Goal: Navigation & Orientation: Understand site structure

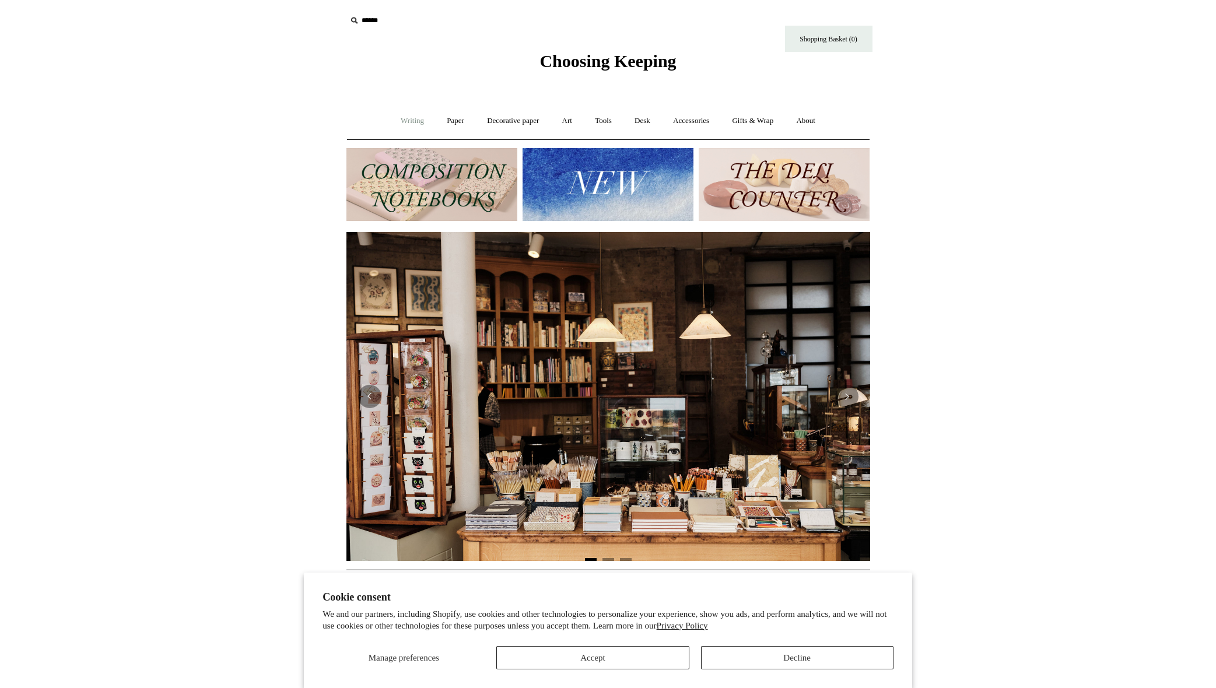
click at [401, 124] on link "Writing +" at bounding box center [412, 121] width 44 height 31
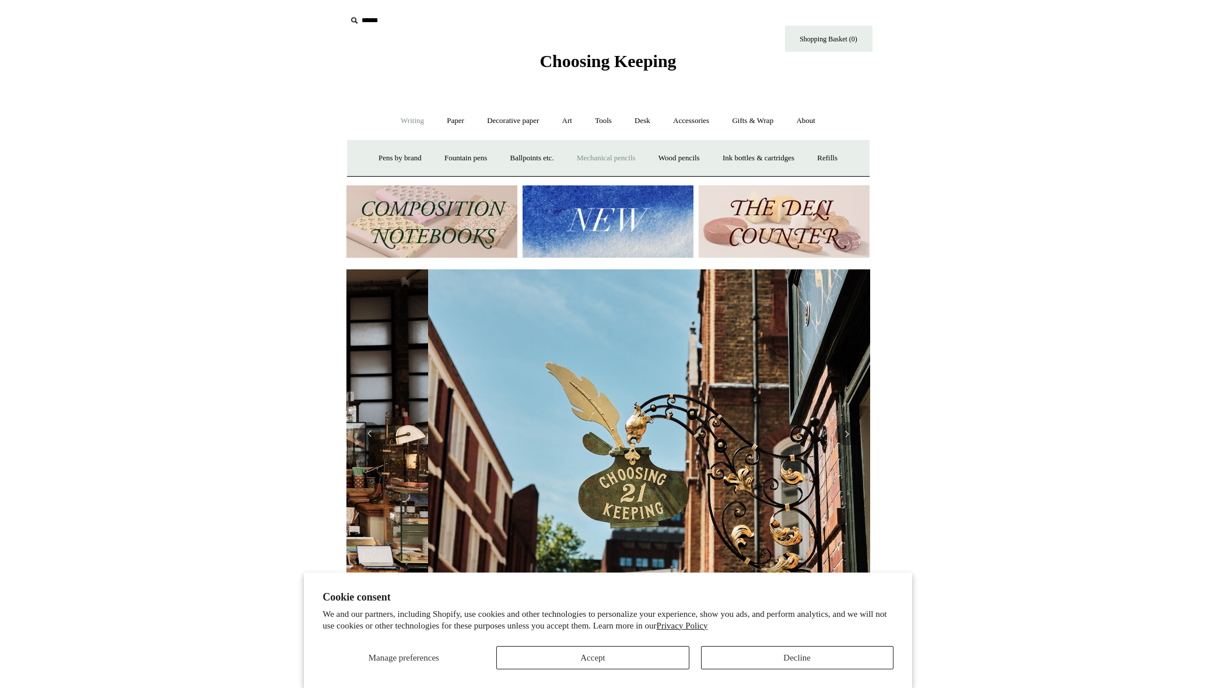
scroll to position [0, 524]
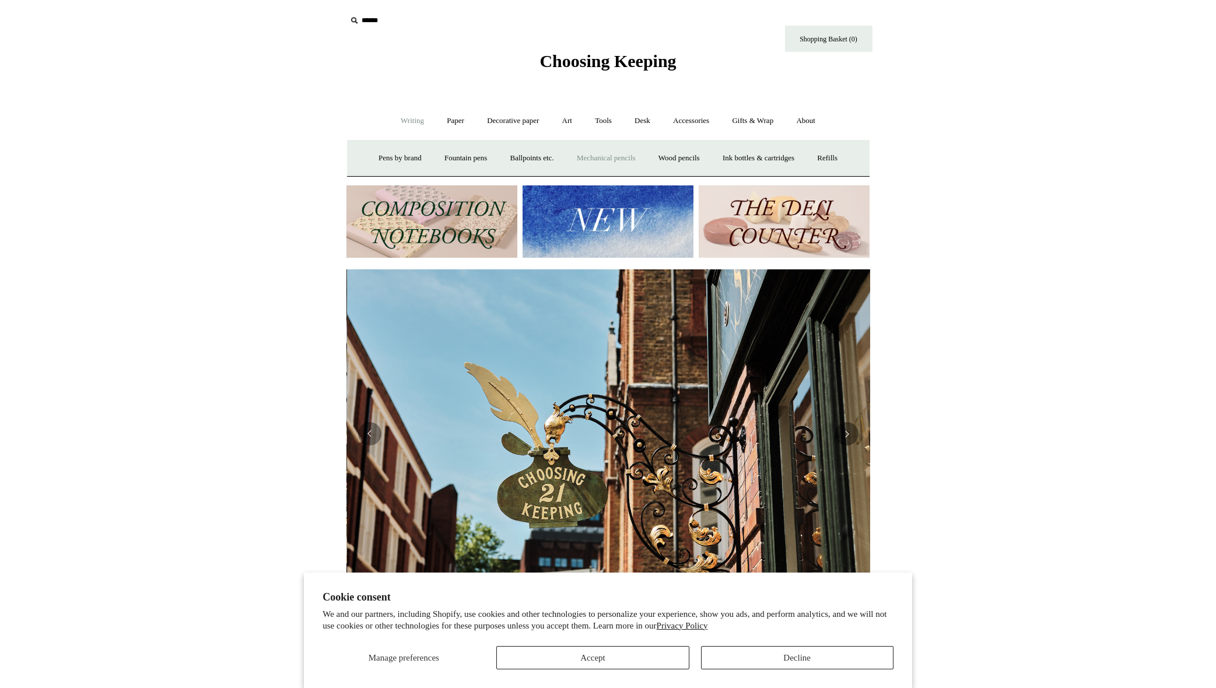
click at [598, 160] on link "Mechanical pencils +" at bounding box center [606, 158] width 80 height 31
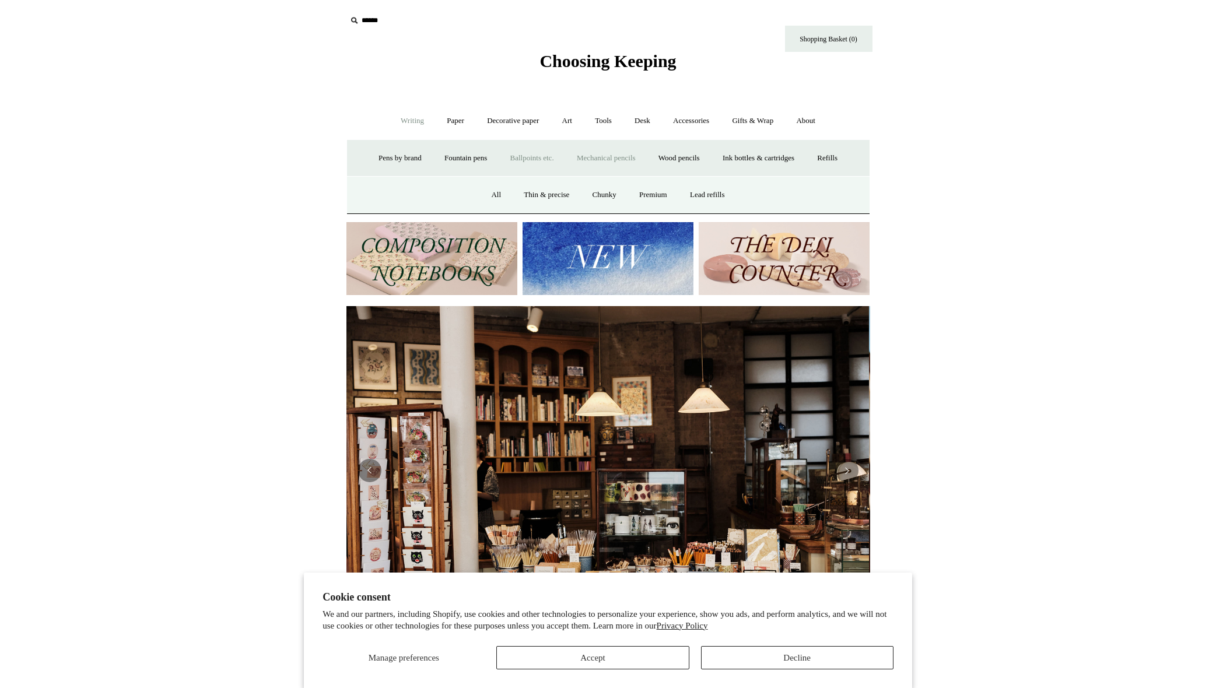
scroll to position [0, 0]
click at [531, 160] on link "Ballpoints etc. +" at bounding box center [532, 158] width 65 height 31
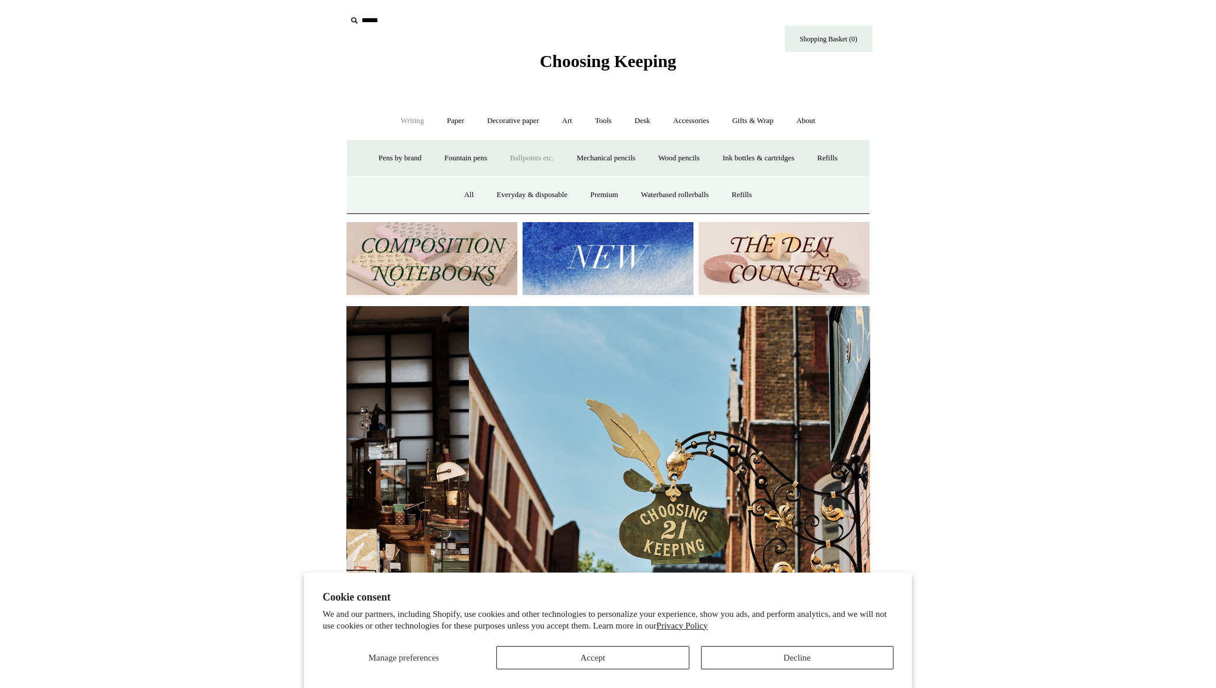
scroll to position [0, 524]
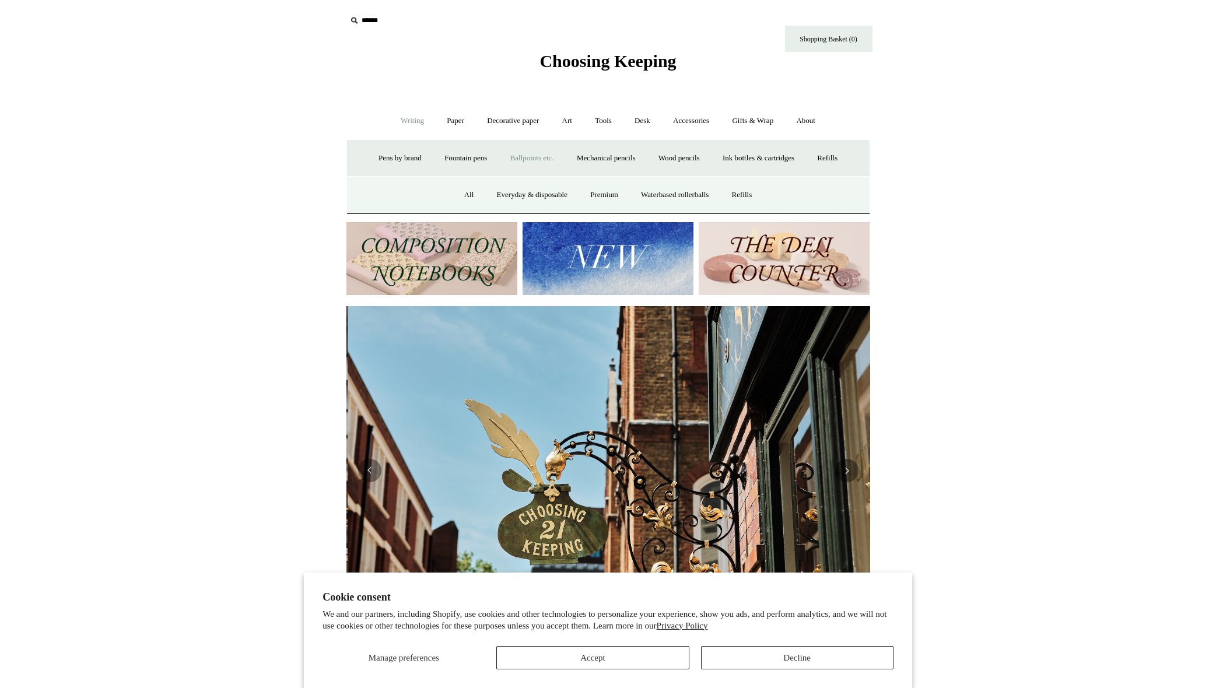
click at [531, 160] on link "Ballpoints etc. -" at bounding box center [532, 158] width 65 height 31
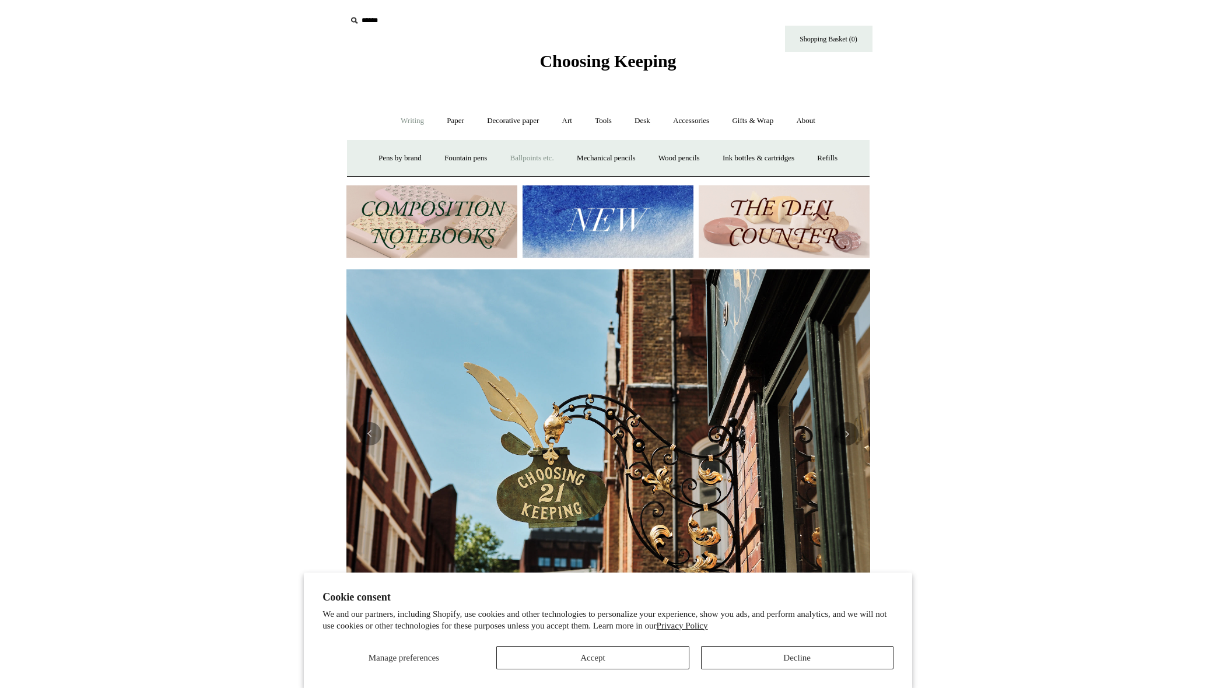
click at [531, 160] on link "Ballpoints etc. +" at bounding box center [532, 158] width 65 height 31
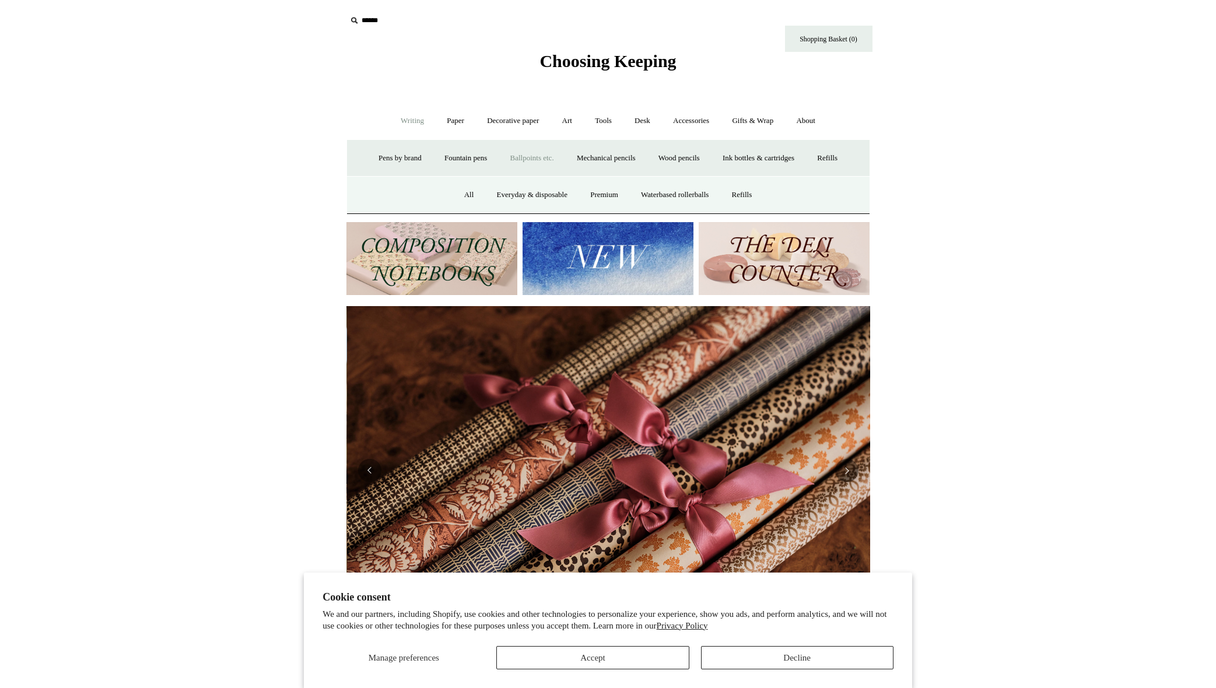
scroll to position [0, 1047]
click at [616, 652] on button "Accept" at bounding box center [592, 657] width 192 height 23
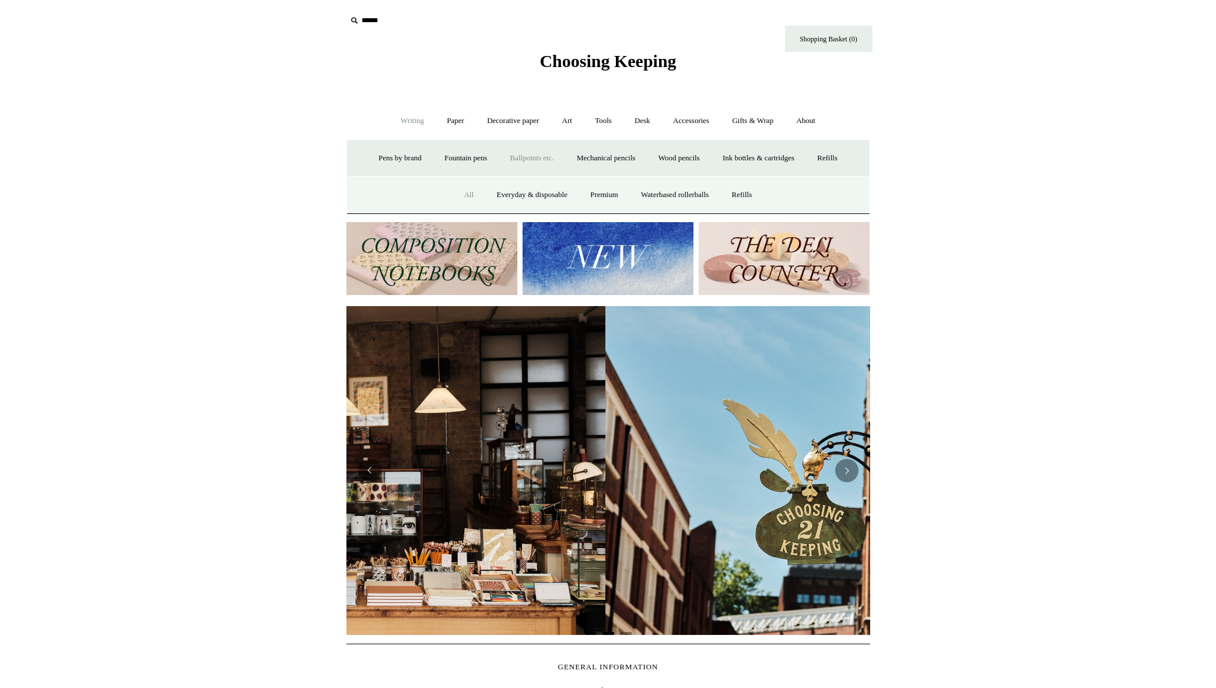
scroll to position [0, 28]
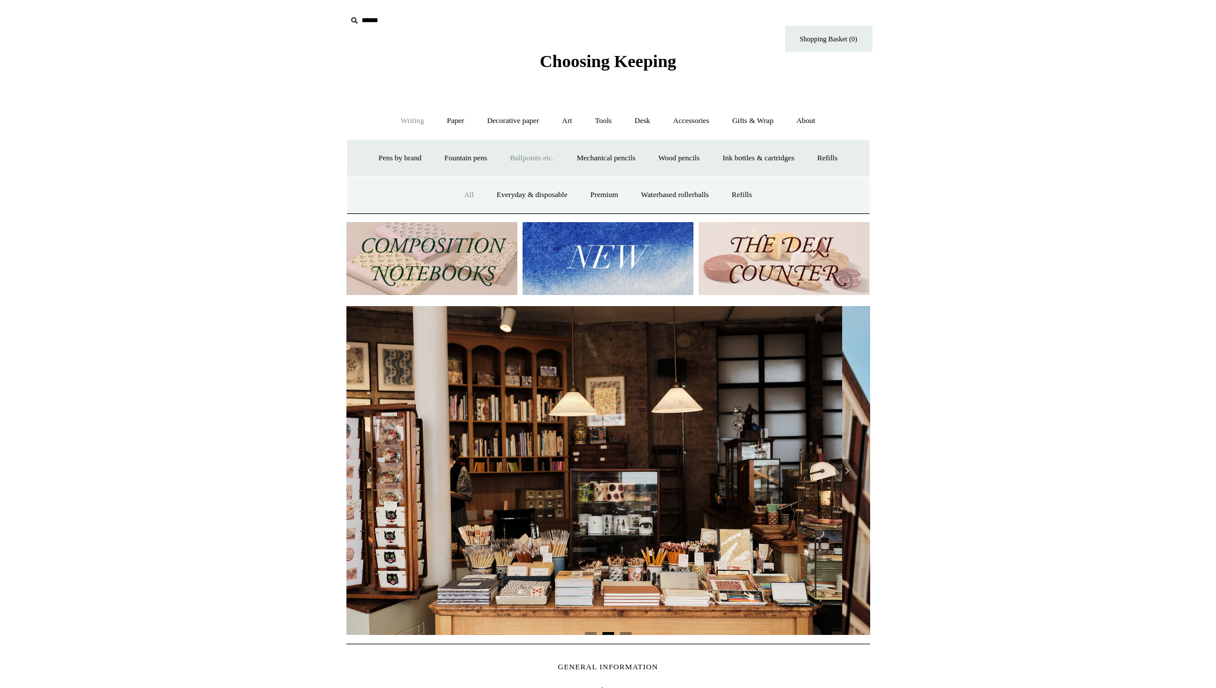
click at [464, 196] on link "All" at bounding box center [469, 195] width 31 height 31
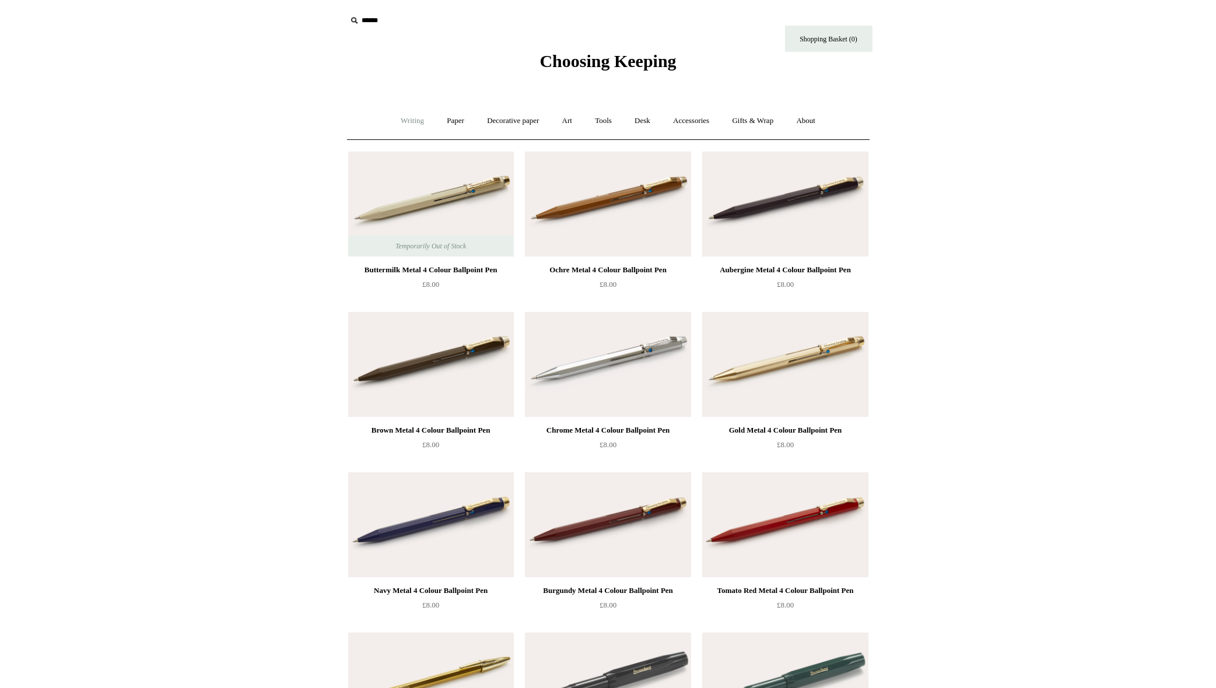
click at [413, 120] on link "Writing +" at bounding box center [412, 121] width 44 height 31
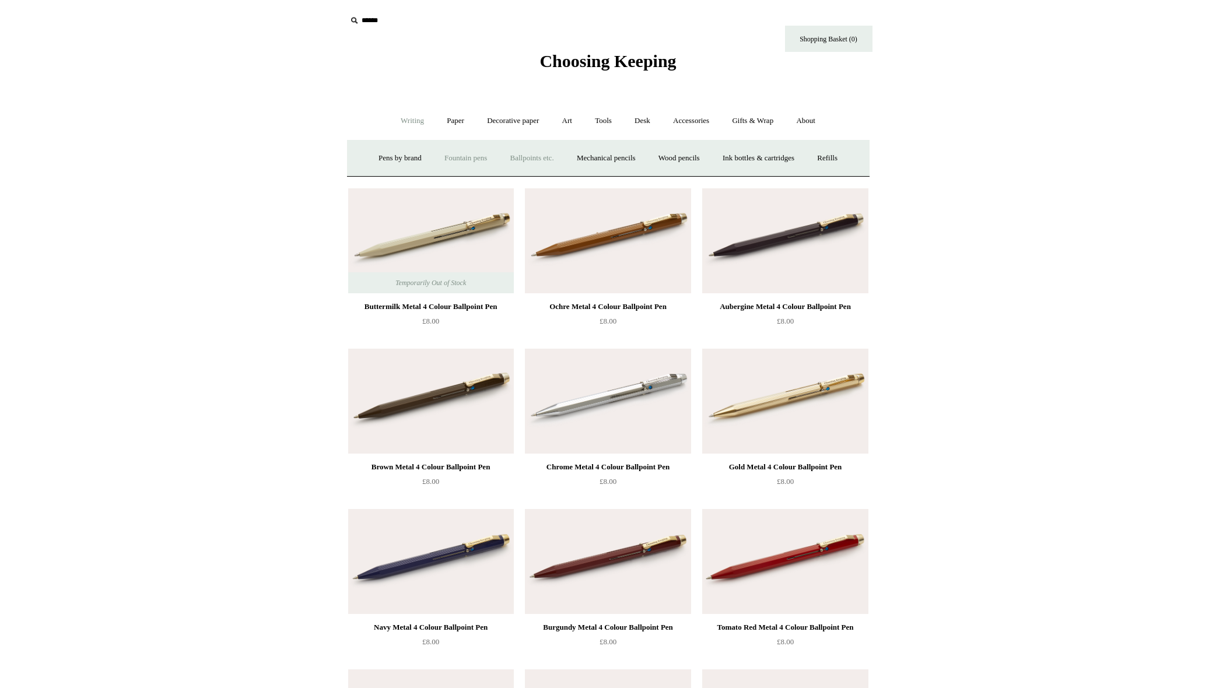
click at [455, 159] on link "Fountain pens +" at bounding box center [466, 158] width 64 height 31
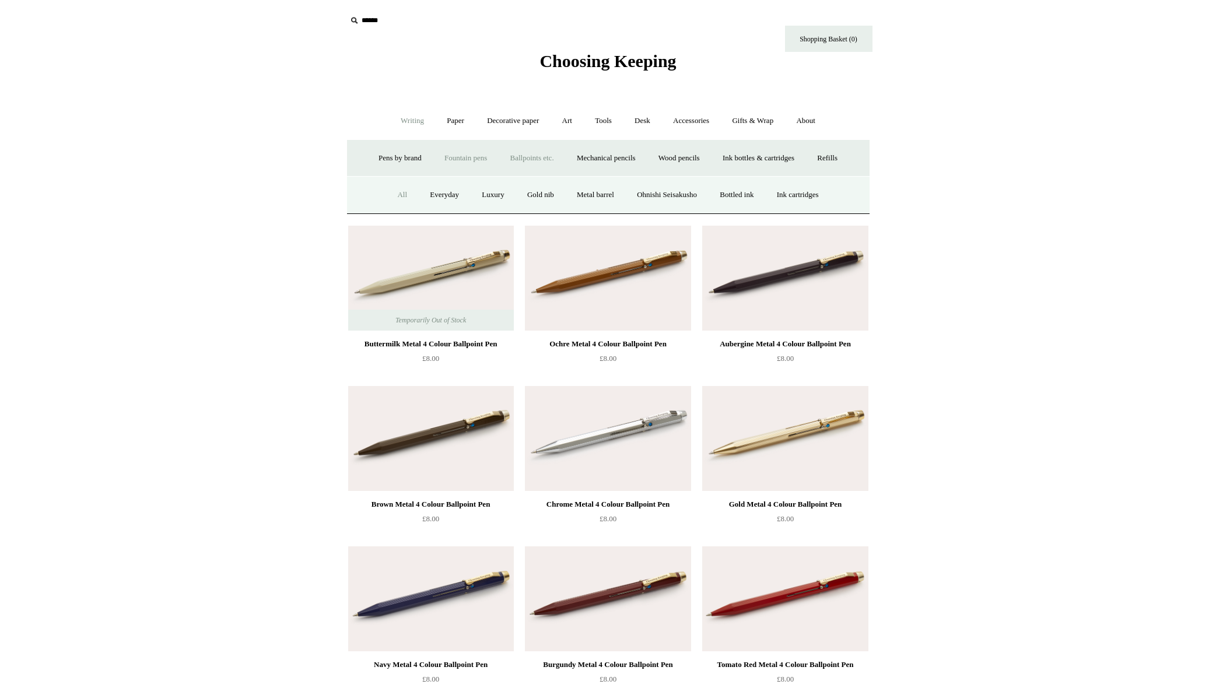
click at [391, 197] on link "All" at bounding box center [402, 195] width 31 height 31
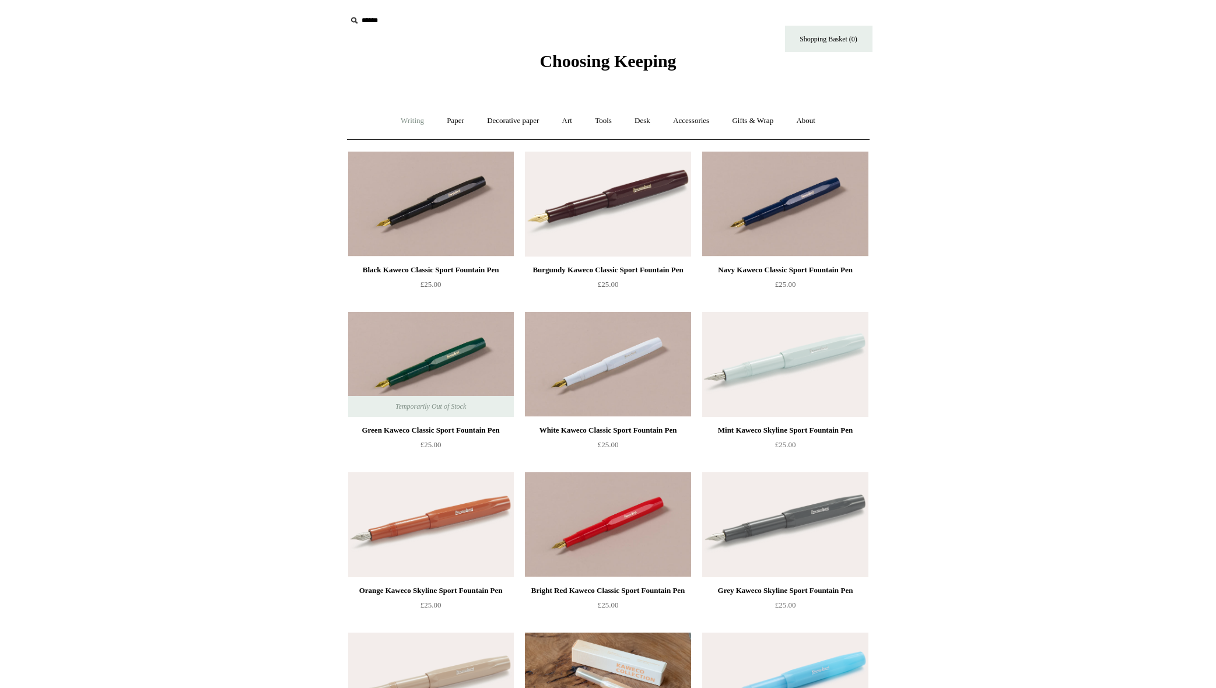
click at [409, 122] on link "Writing +" at bounding box center [412, 121] width 44 height 31
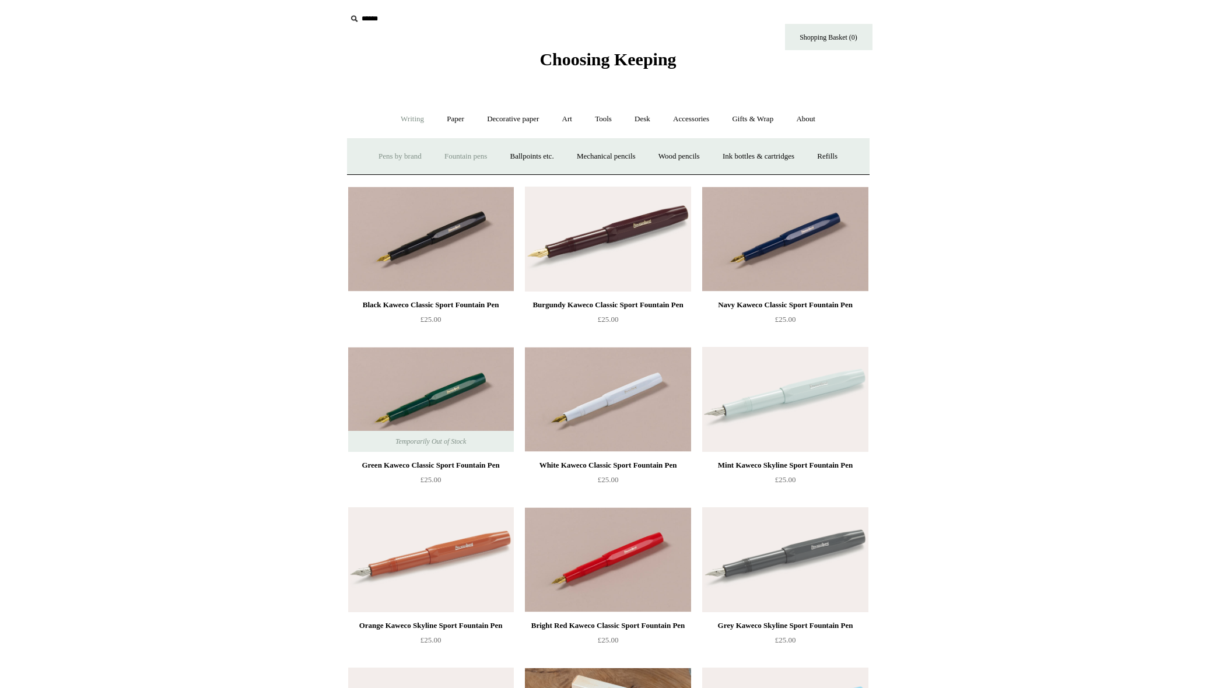
click at [390, 157] on link "Pens by brand +" at bounding box center [400, 156] width 64 height 31
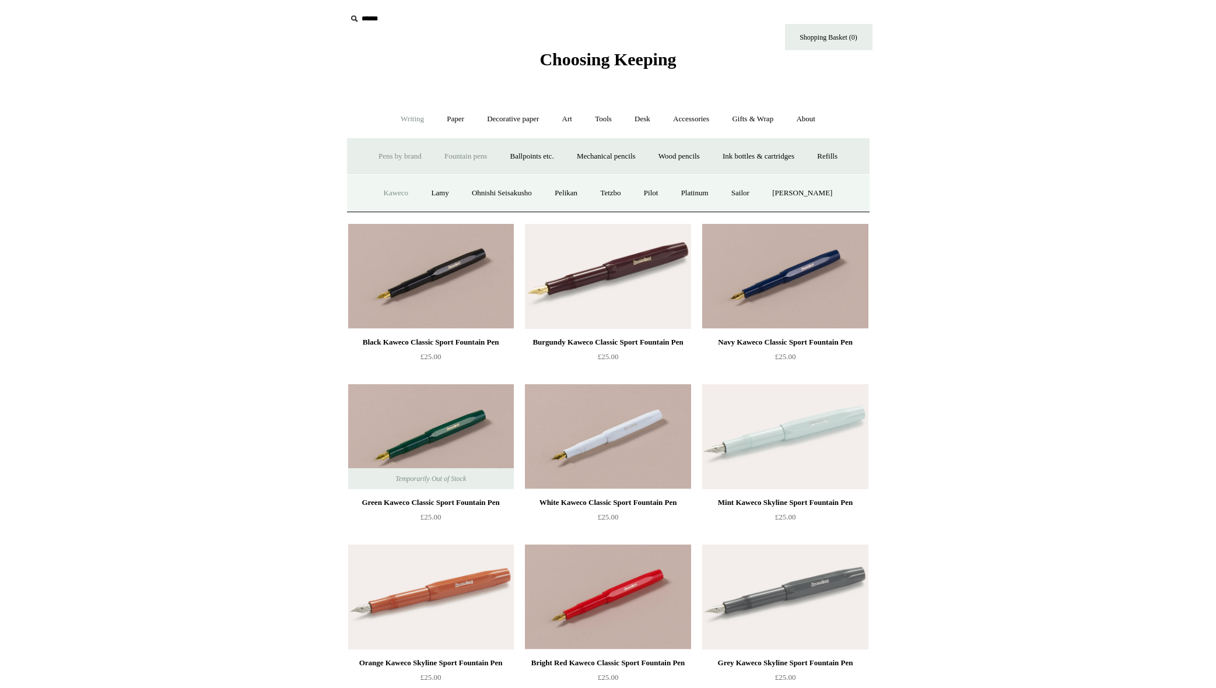
click at [399, 194] on link "Kaweco" at bounding box center [396, 193] width 46 height 31
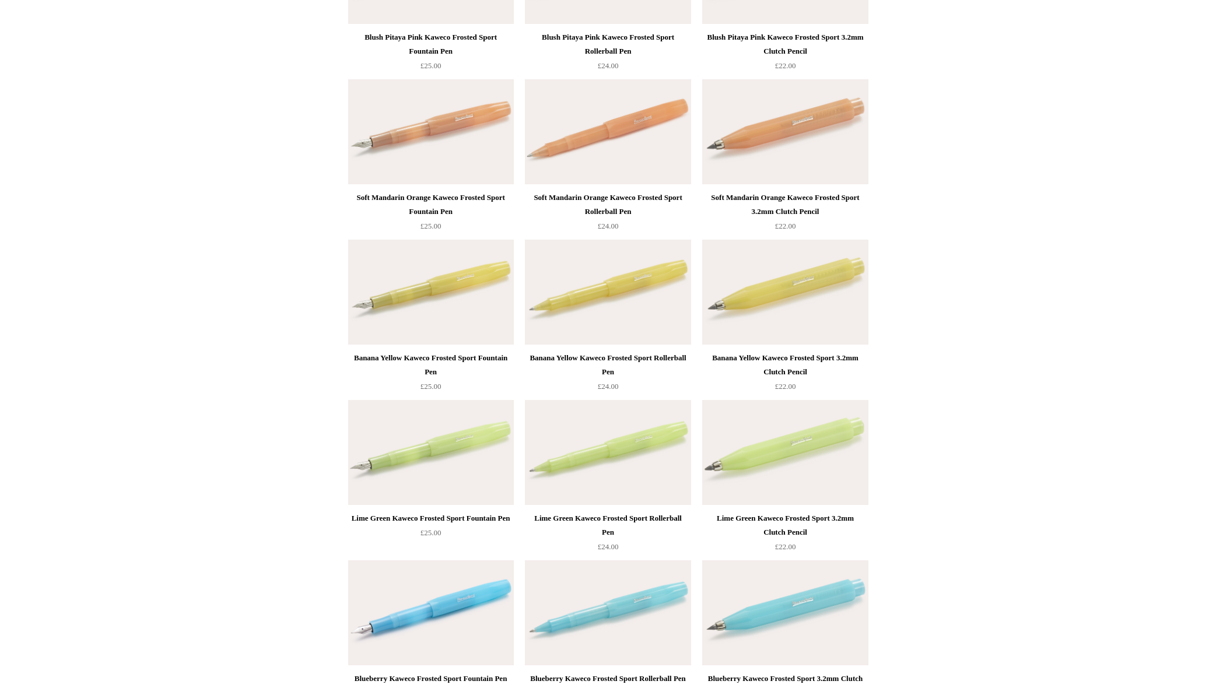
scroll to position [1837, 0]
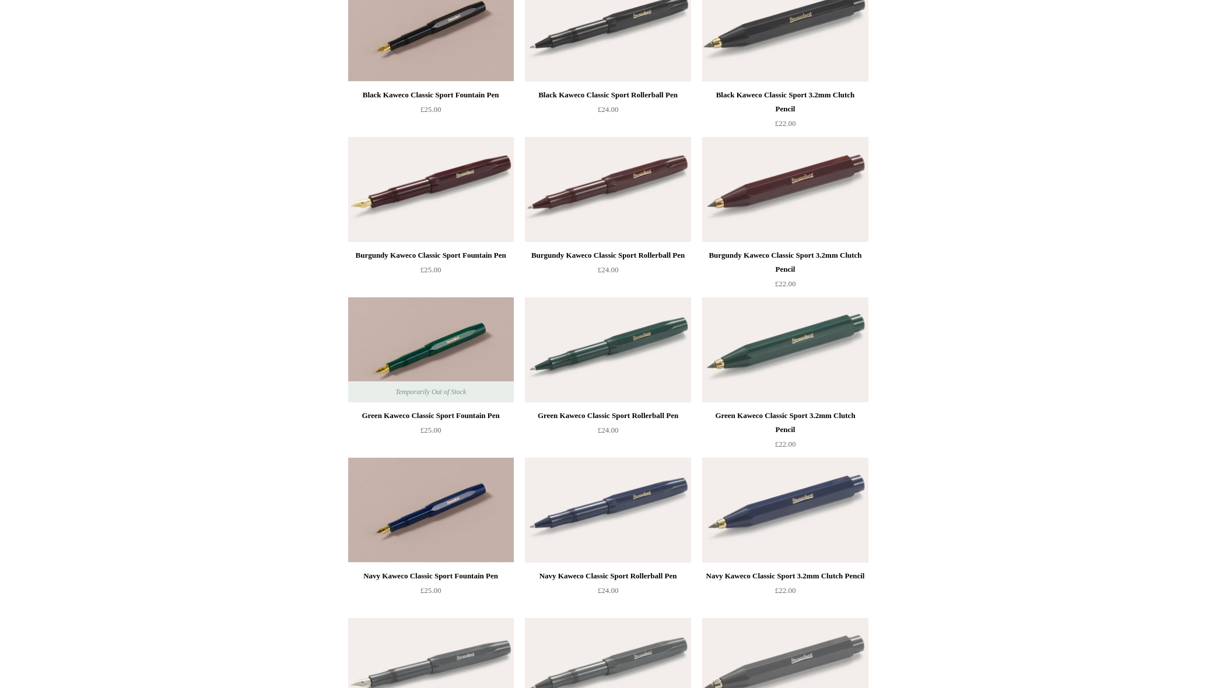
scroll to position [0, 0]
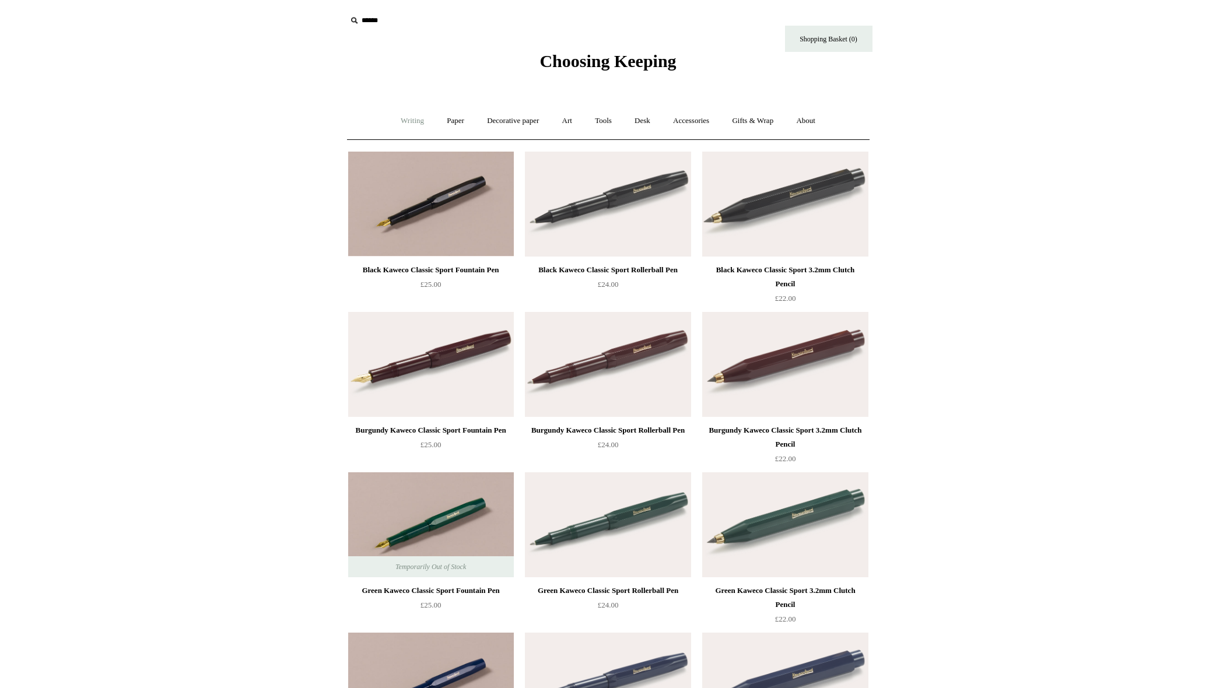
click at [405, 121] on link "Writing +" at bounding box center [412, 121] width 44 height 31
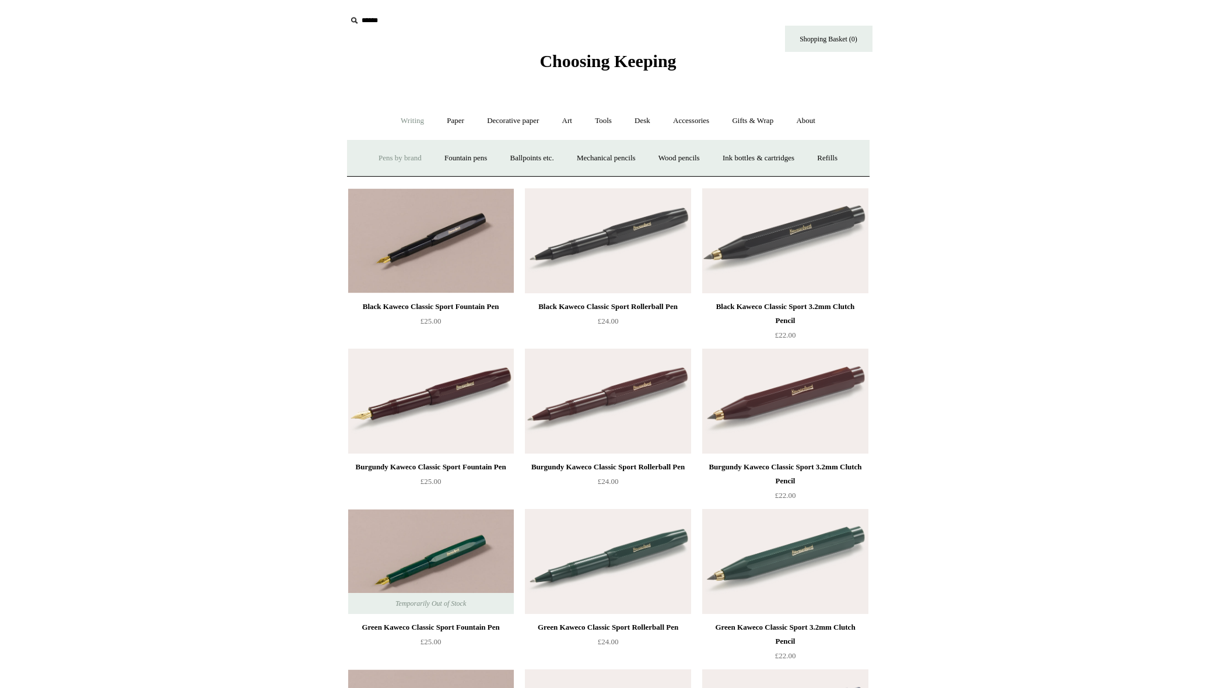
click at [394, 159] on link "Pens by brand +" at bounding box center [400, 158] width 64 height 31
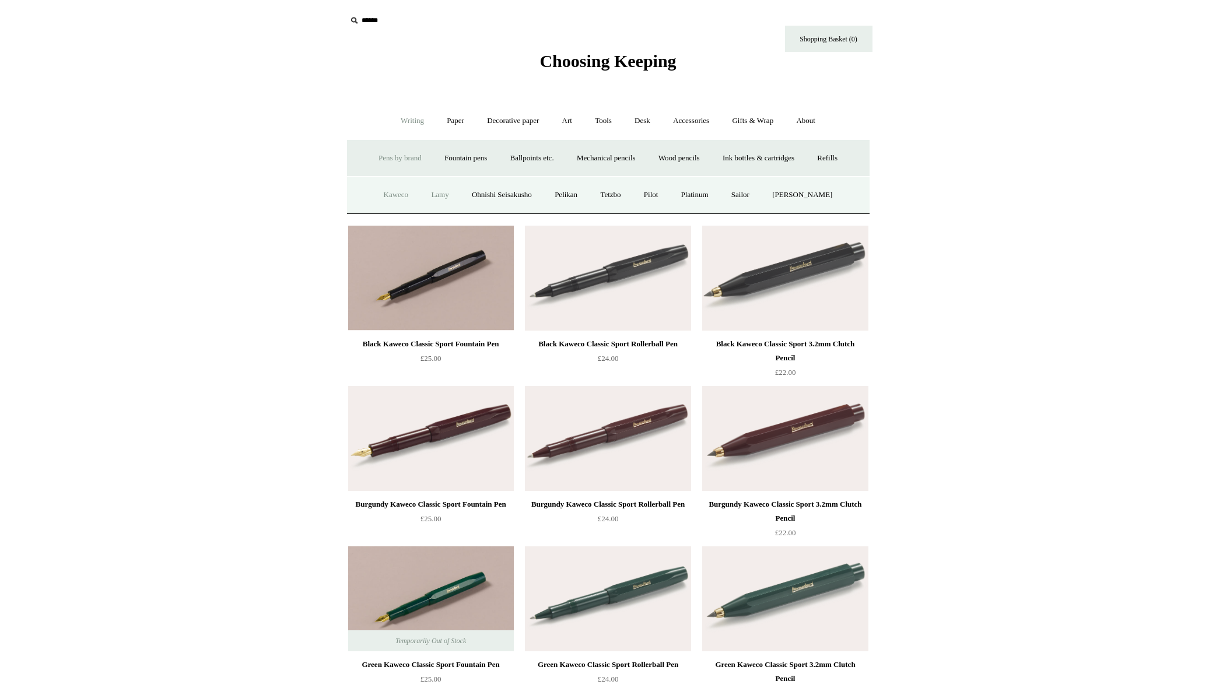
click at [437, 192] on link "Lamy" at bounding box center [439, 195] width 38 height 31
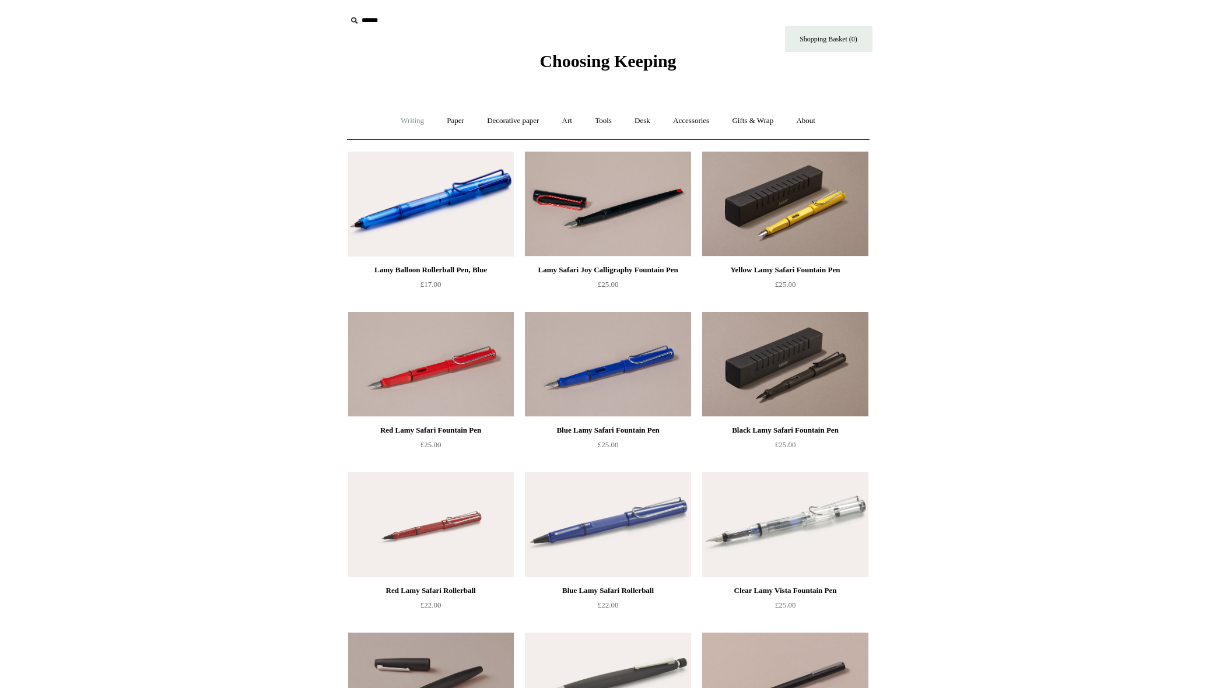
click at [410, 118] on link "Writing +" at bounding box center [412, 121] width 44 height 31
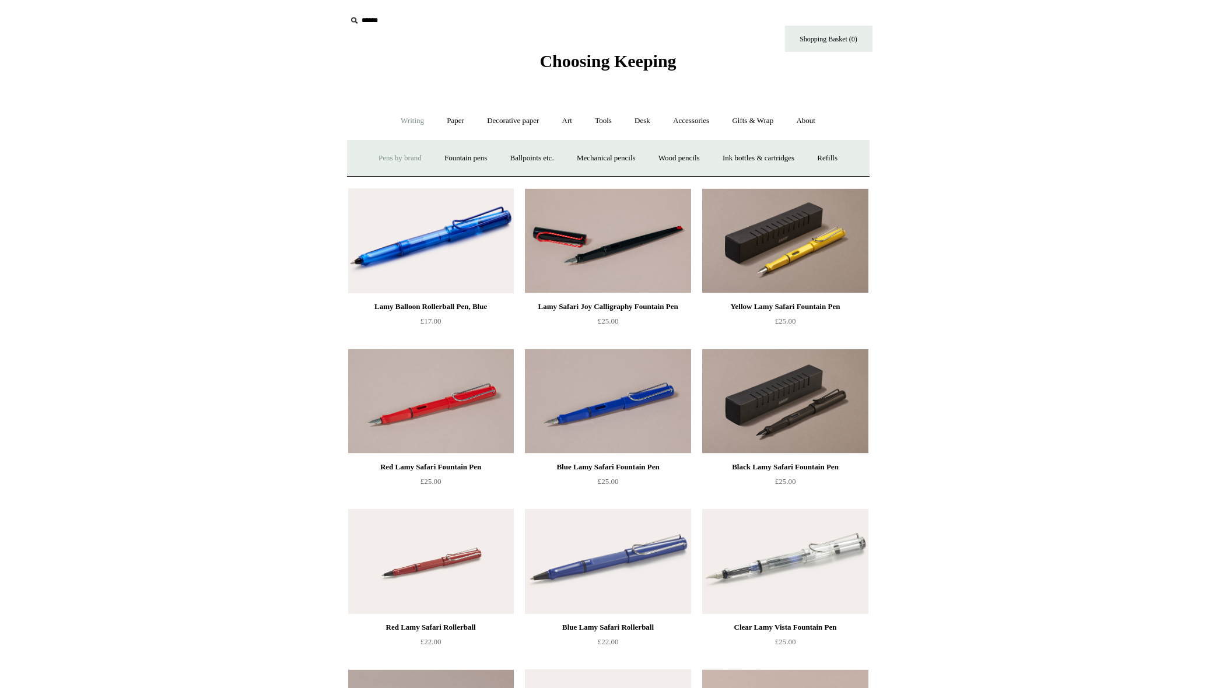
click at [408, 156] on link "Pens by brand +" at bounding box center [400, 158] width 64 height 31
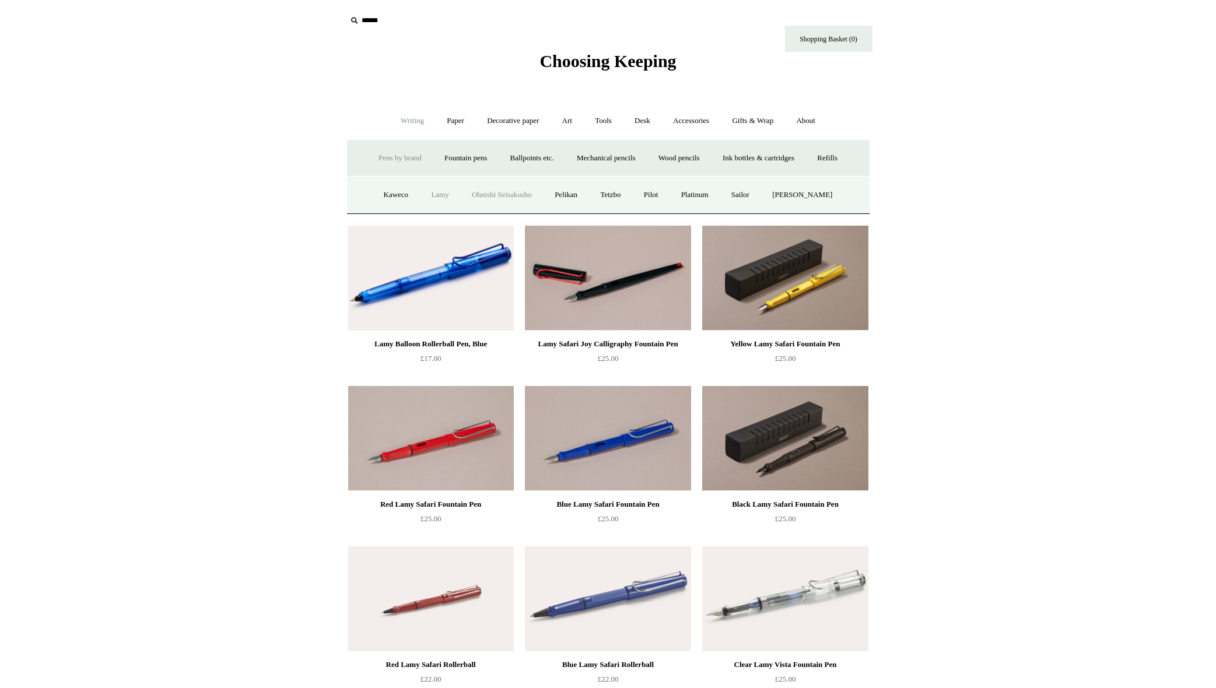
click at [503, 195] on link "Ohnishi Seisakusho" at bounding box center [501, 195] width 81 height 31
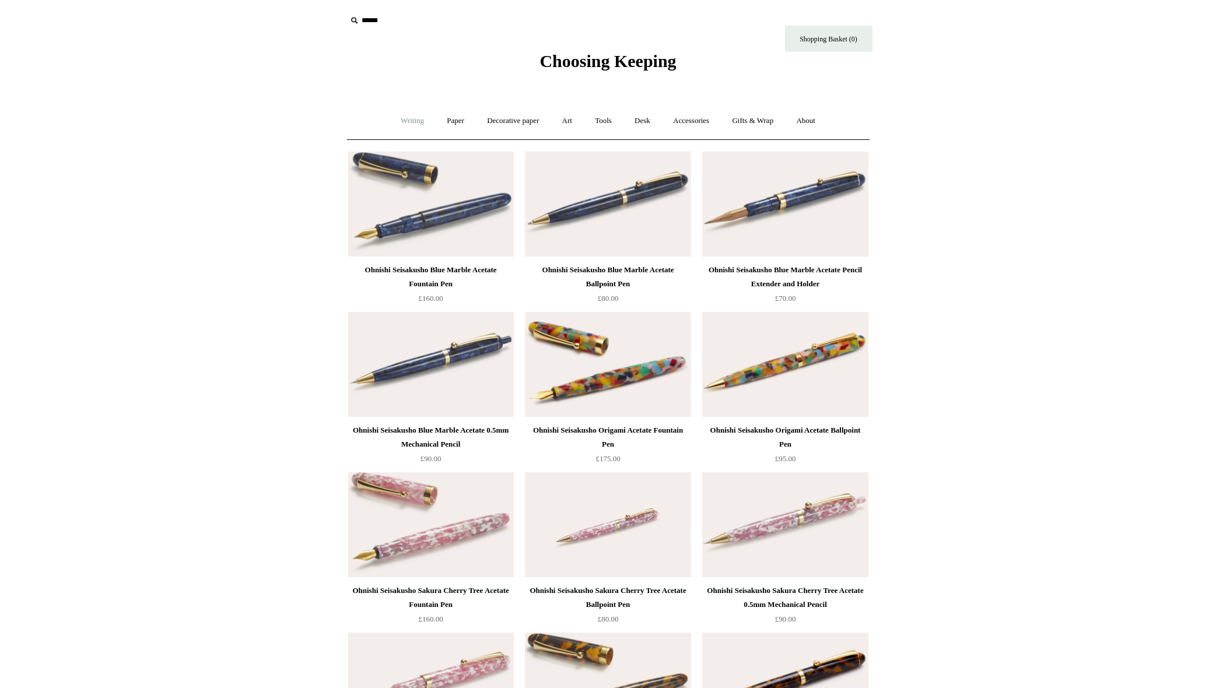
click at [401, 117] on link "Writing +" at bounding box center [412, 121] width 44 height 31
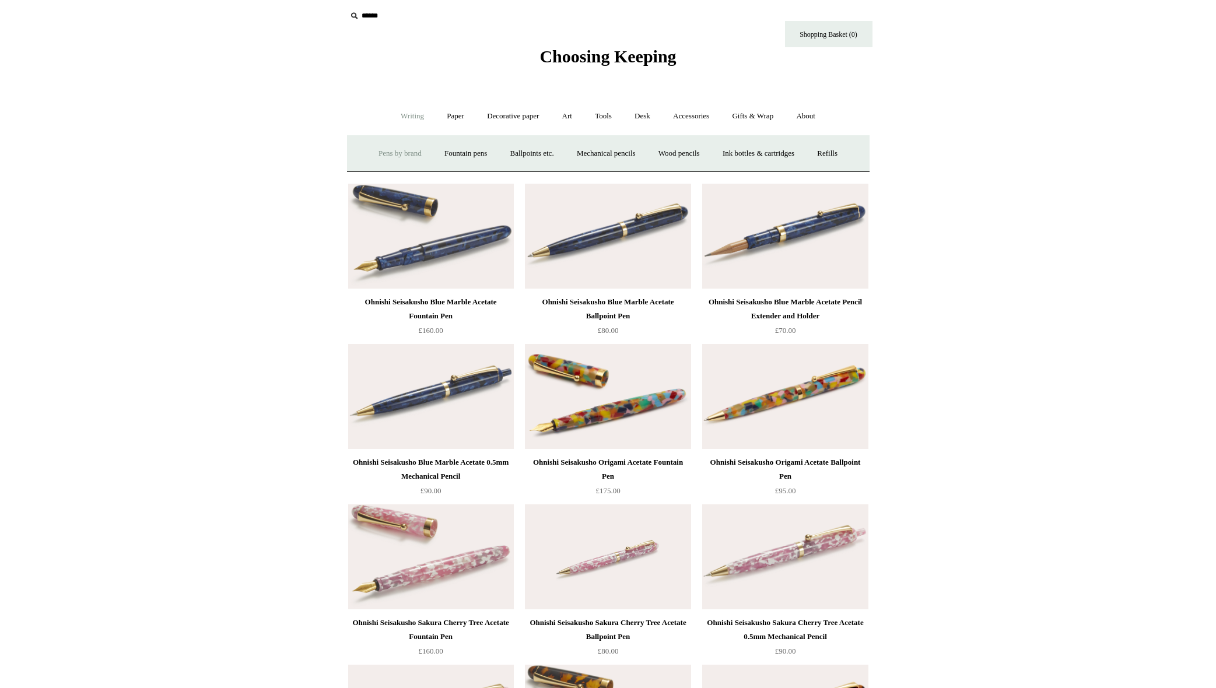
click at [403, 151] on link "Pens by brand +" at bounding box center [400, 153] width 64 height 31
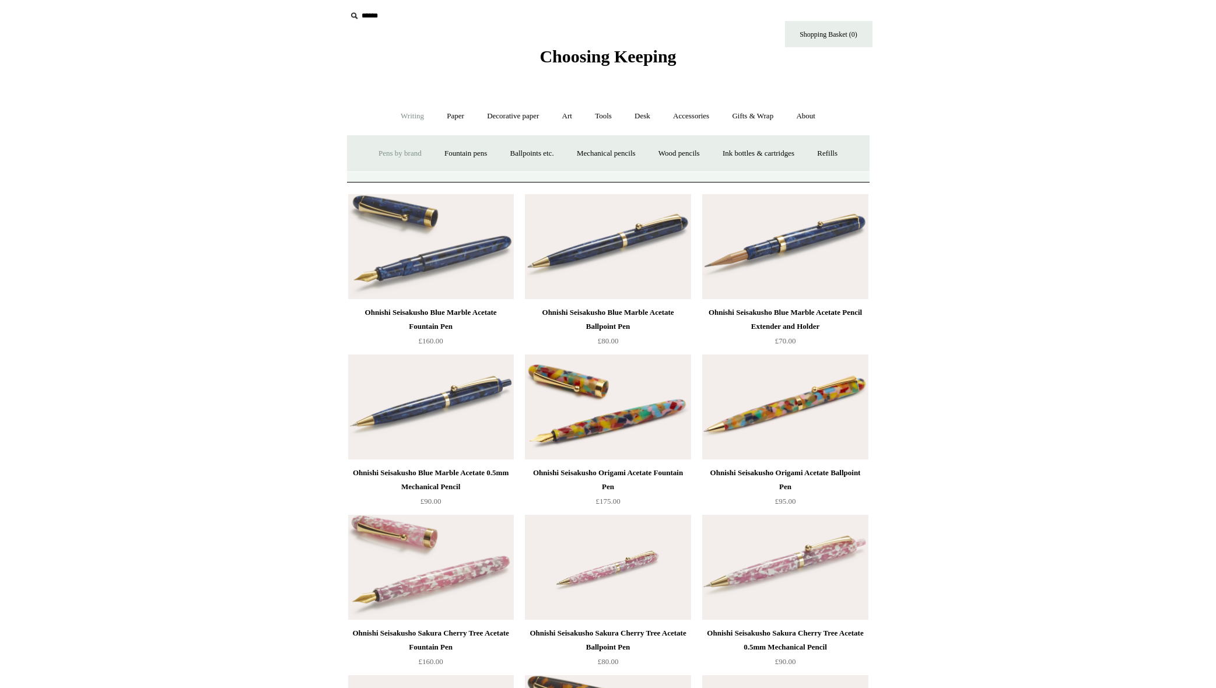
scroll to position [2, 0]
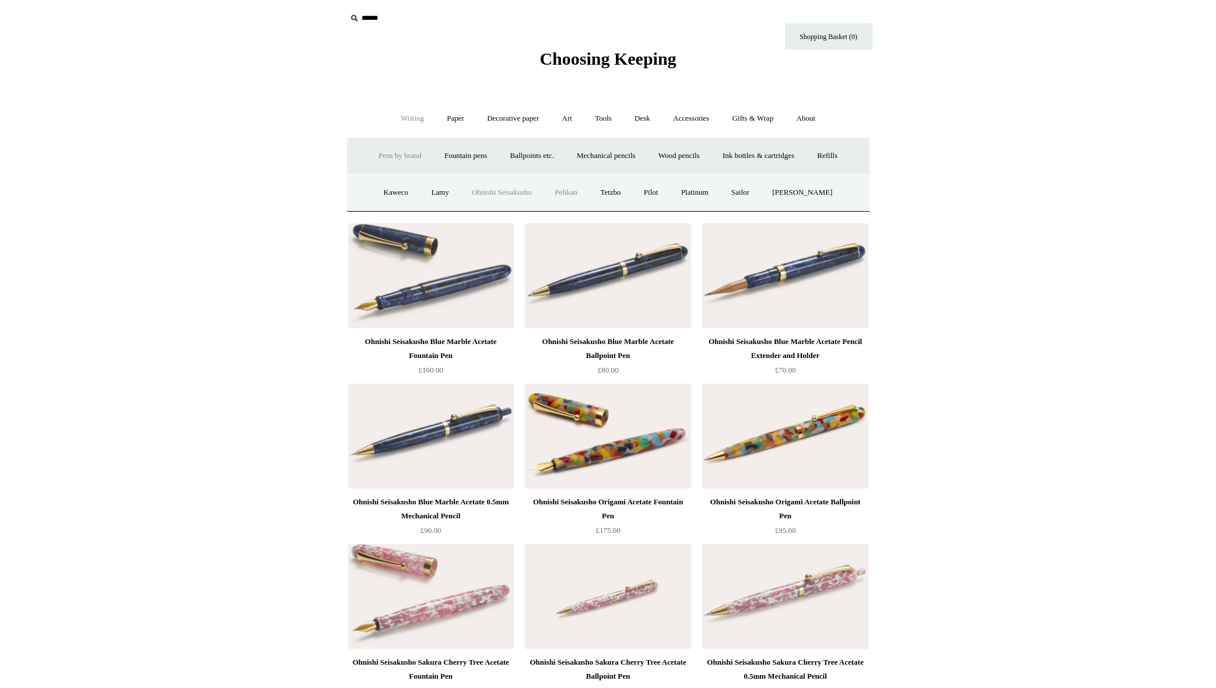
click at [580, 196] on link "Pelikan" at bounding box center [566, 192] width 44 height 31
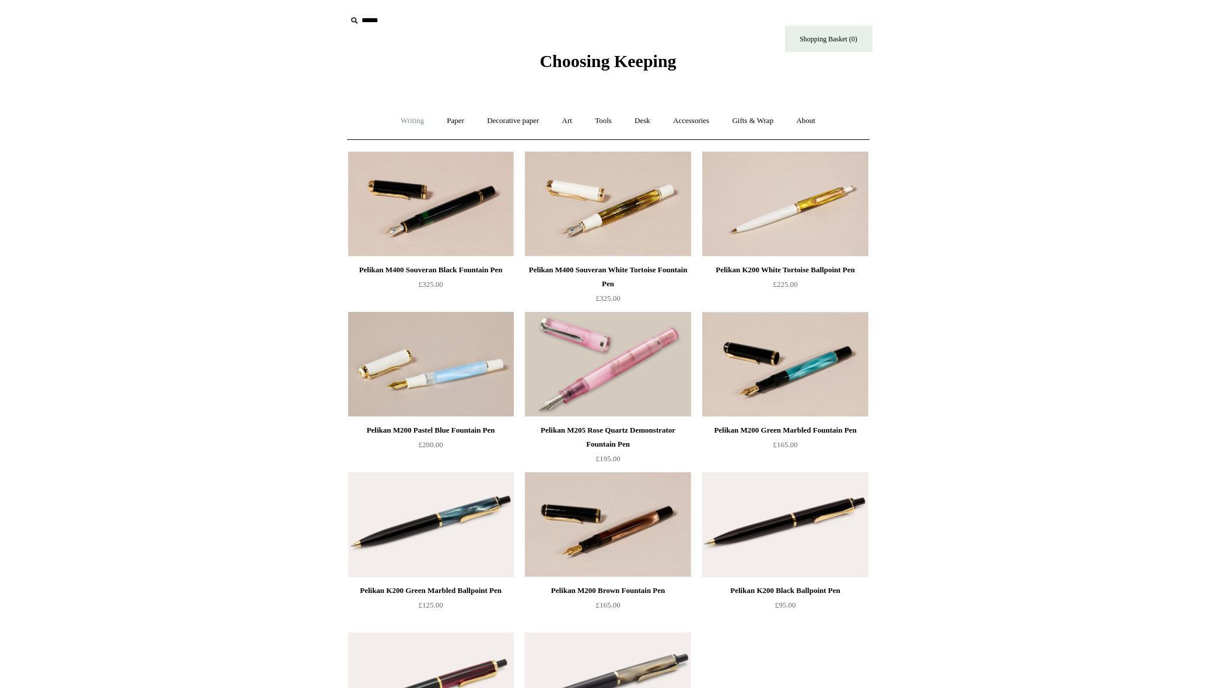
click at [400, 120] on link "Writing +" at bounding box center [412, 121] width 44 height 31
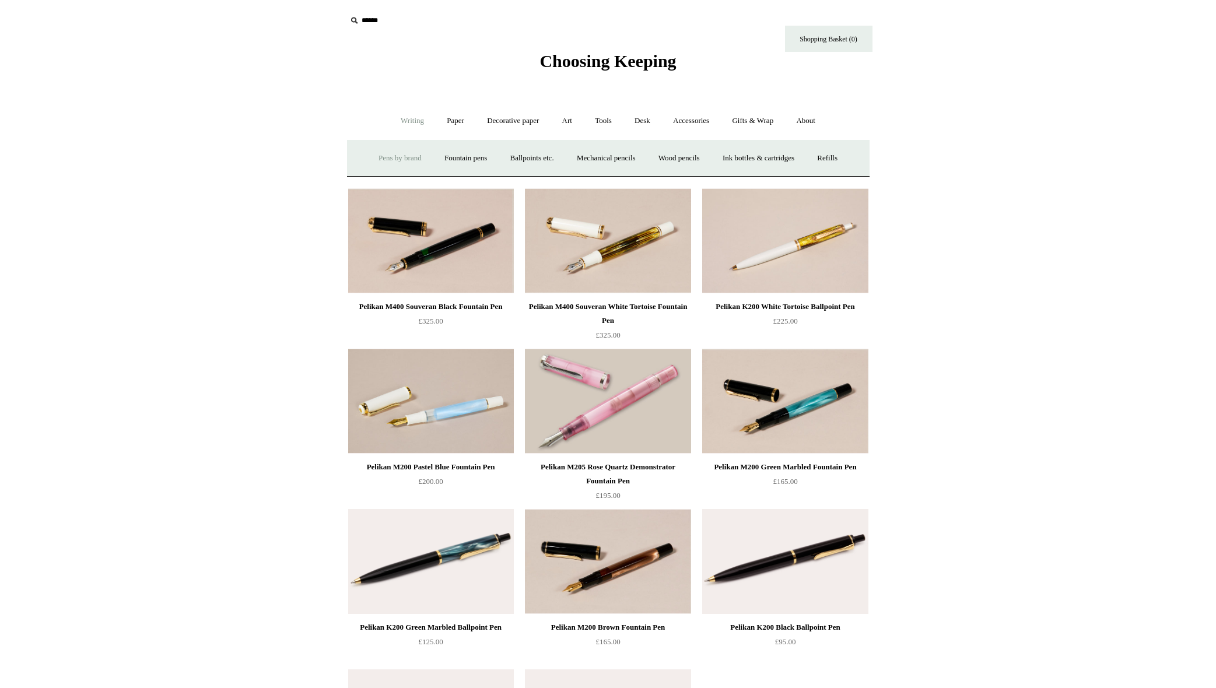
click at [401, 155] on link "Pens by brand +" at bounding box center [400, 158] width 64 height 31
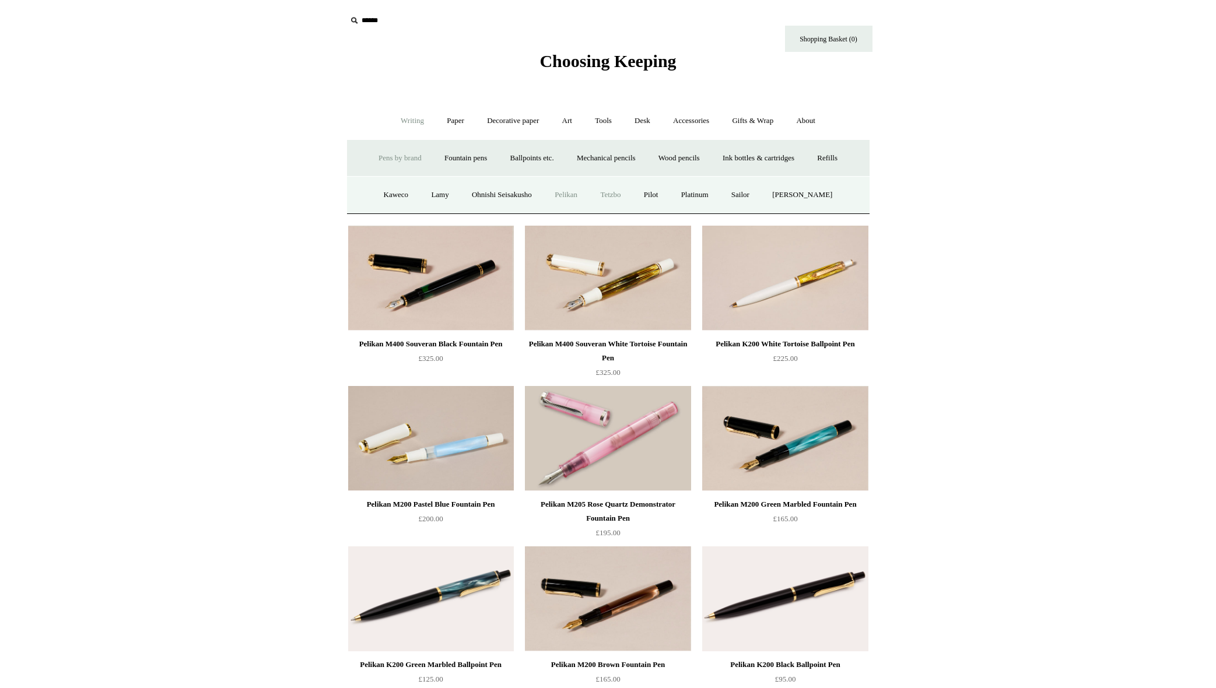
click at [627, 198] on link "Tetzbo" at bounding box center [609, 195] width 41 height 31
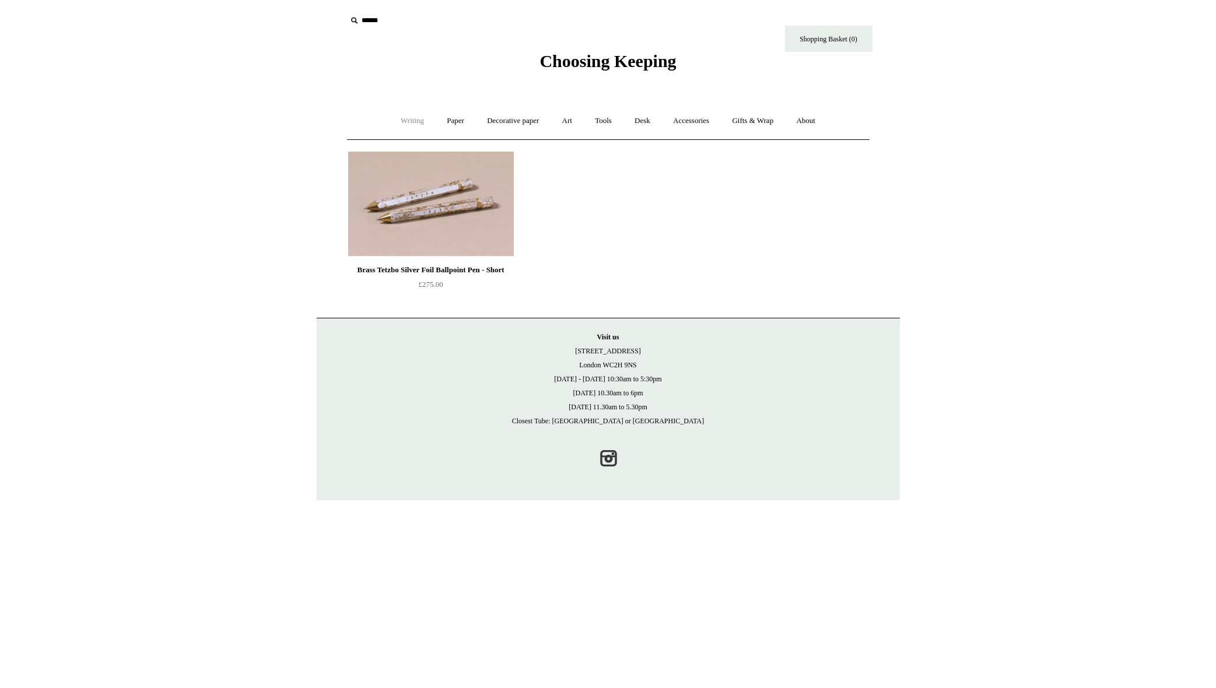
click at [413, 121] on link "Writing +" at bounding box center [412, 121] width 44 height 31
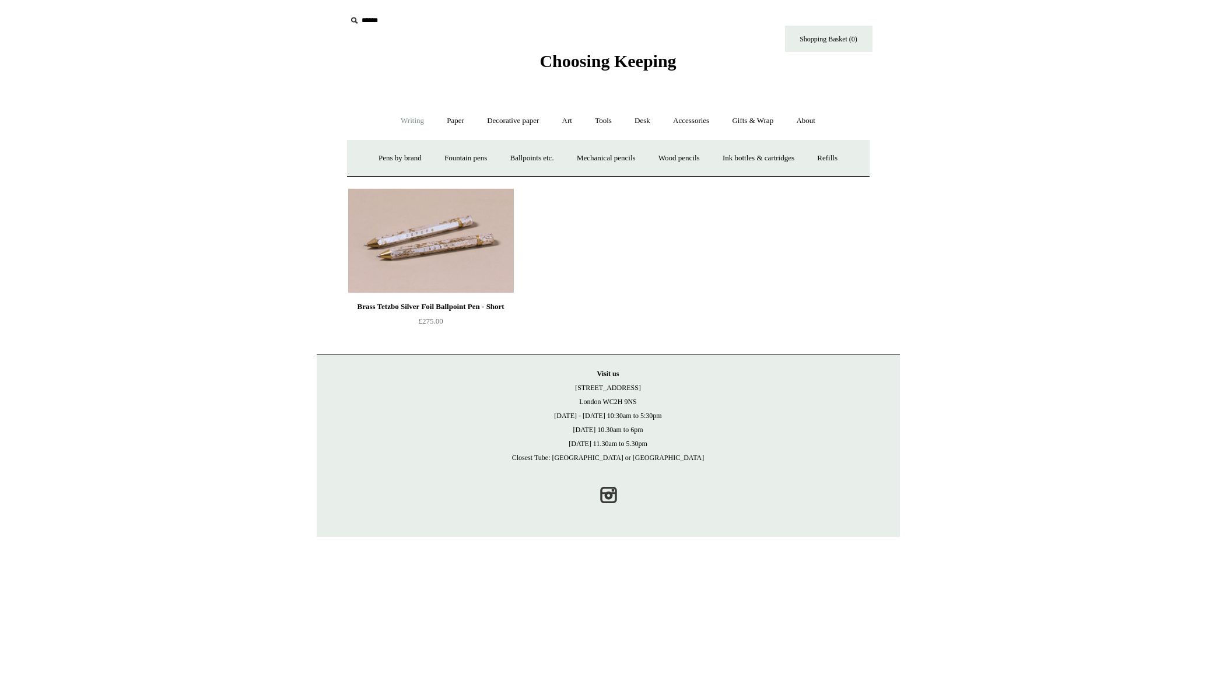
drag, startPoint x: 404, startPoint y: 156, endPoint x: 422, endPoint y: 159, distance: 18.3
click at [404, 156] on link "Pens by brand +" at bounding box center [400, 158] width 64 height 31
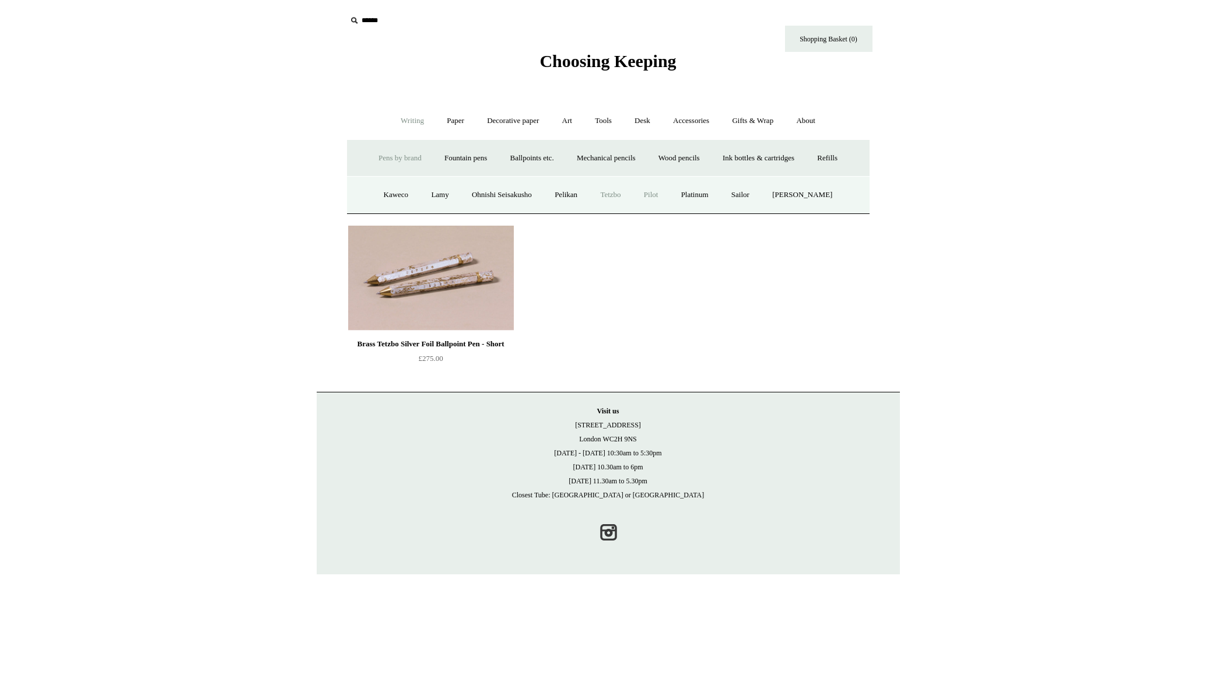
click at [663, 195] on link "Pilot" at bounding box center [651, 195] width 36 height 31
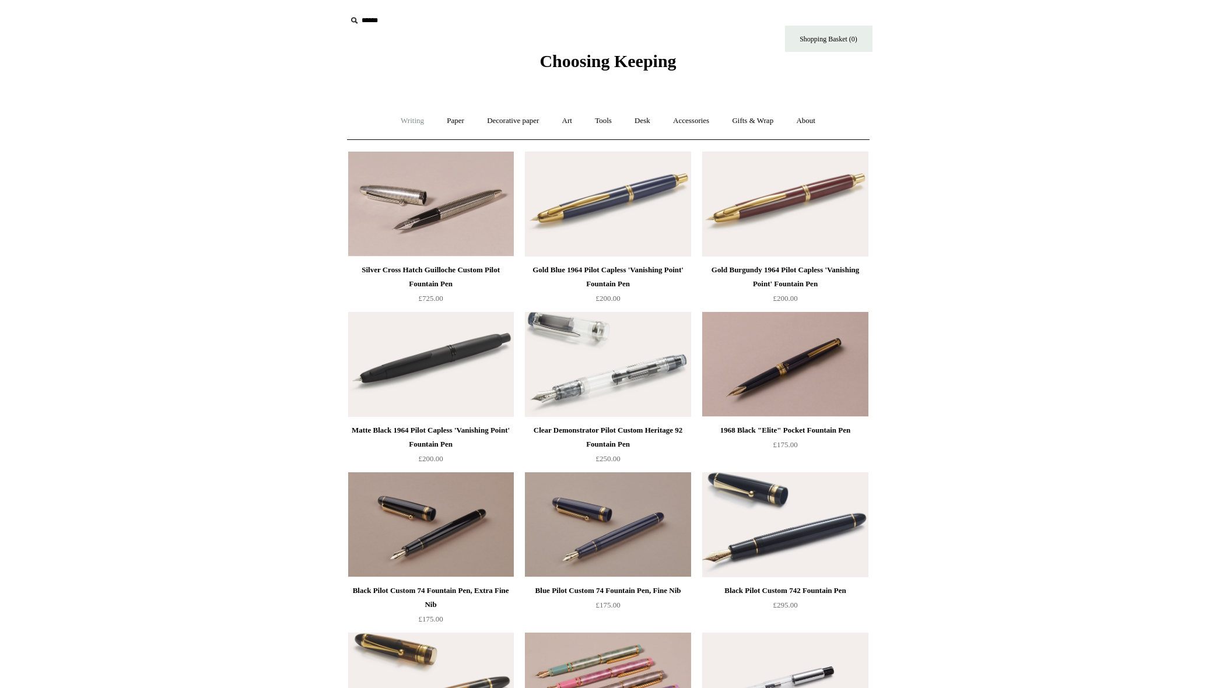
click at [405, 121] on link "Writing +" at bounding box center [412, 121] width 44 height 31
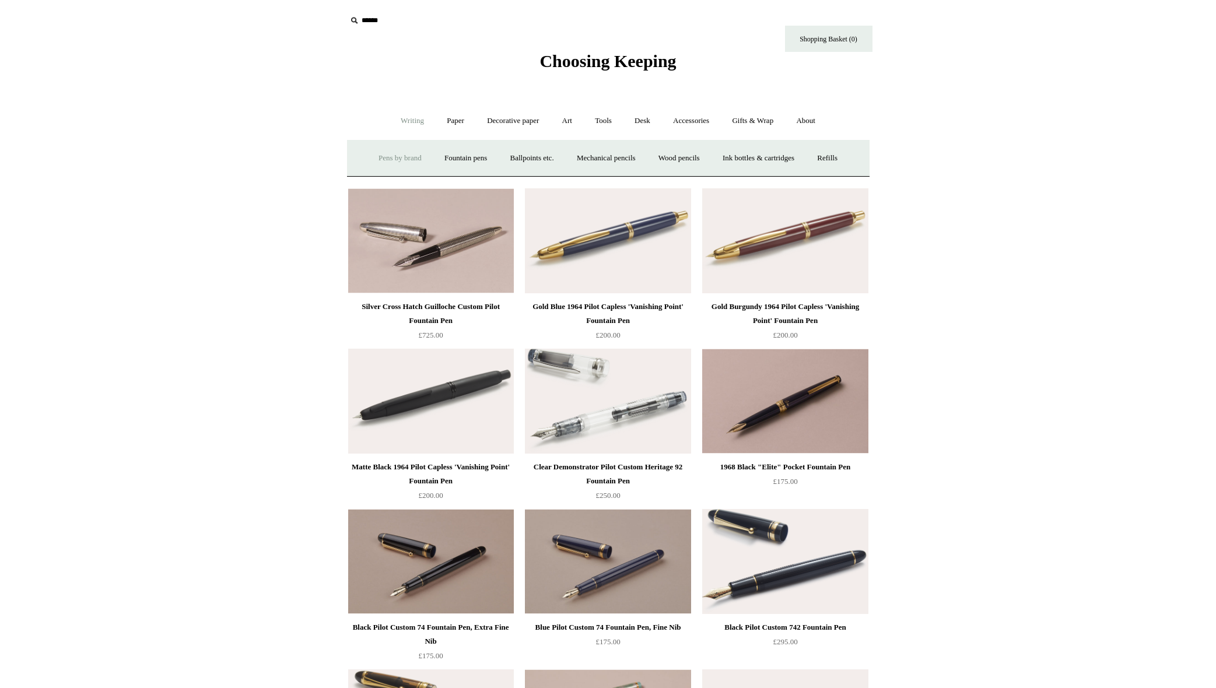
click at [407, 157] on link "Pens by brand +" at bounding box center [400, 158] width 64 height 31
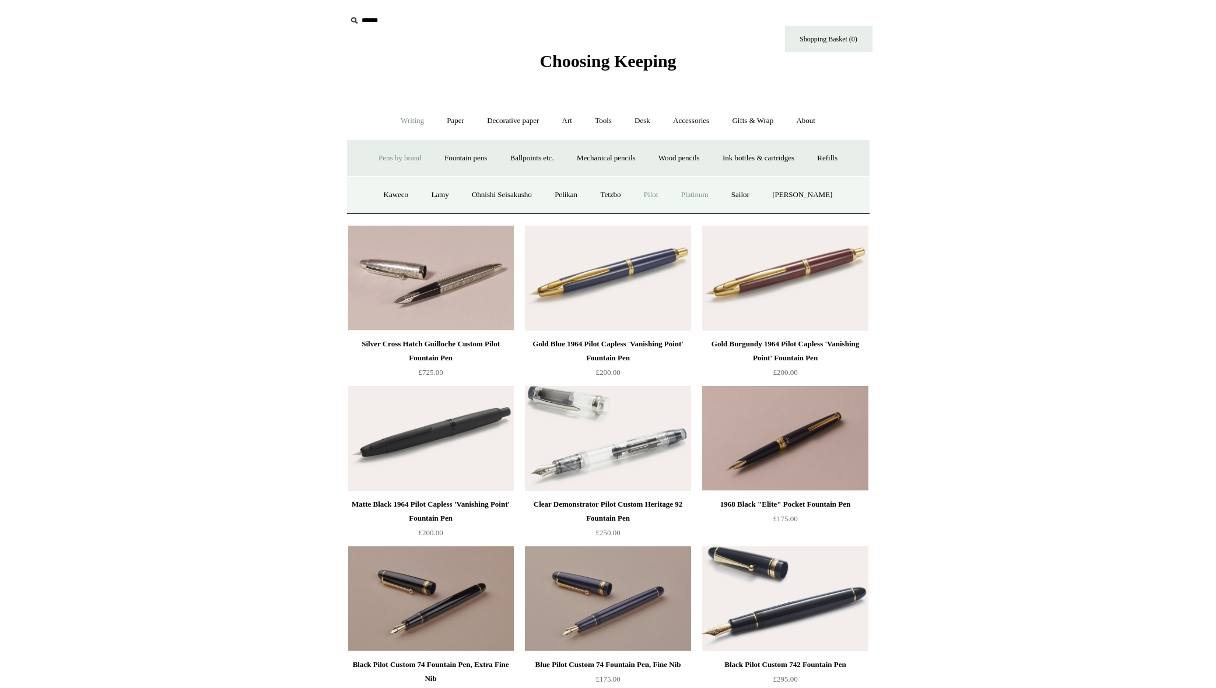
click at [718, 194] on link "Platinum" at bounding box center [694, 195] width 48 height 31
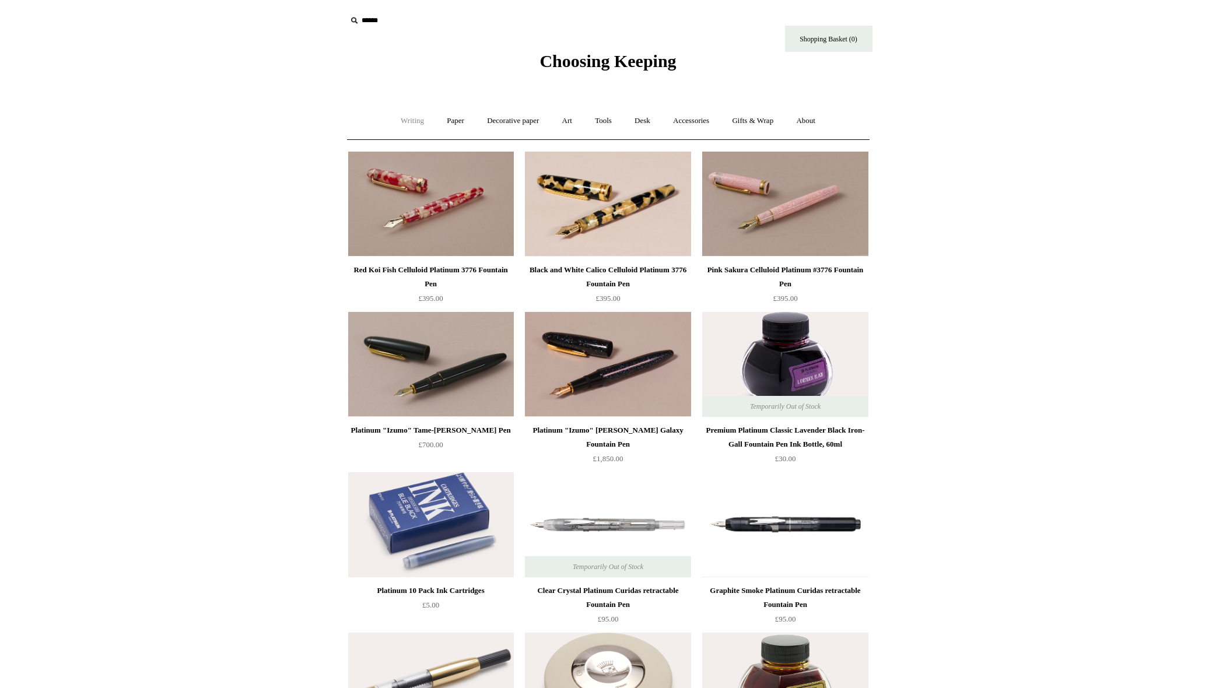
click at [405, 122] on link "Writing +" at bounding box center [412, 121] width 44 height 31
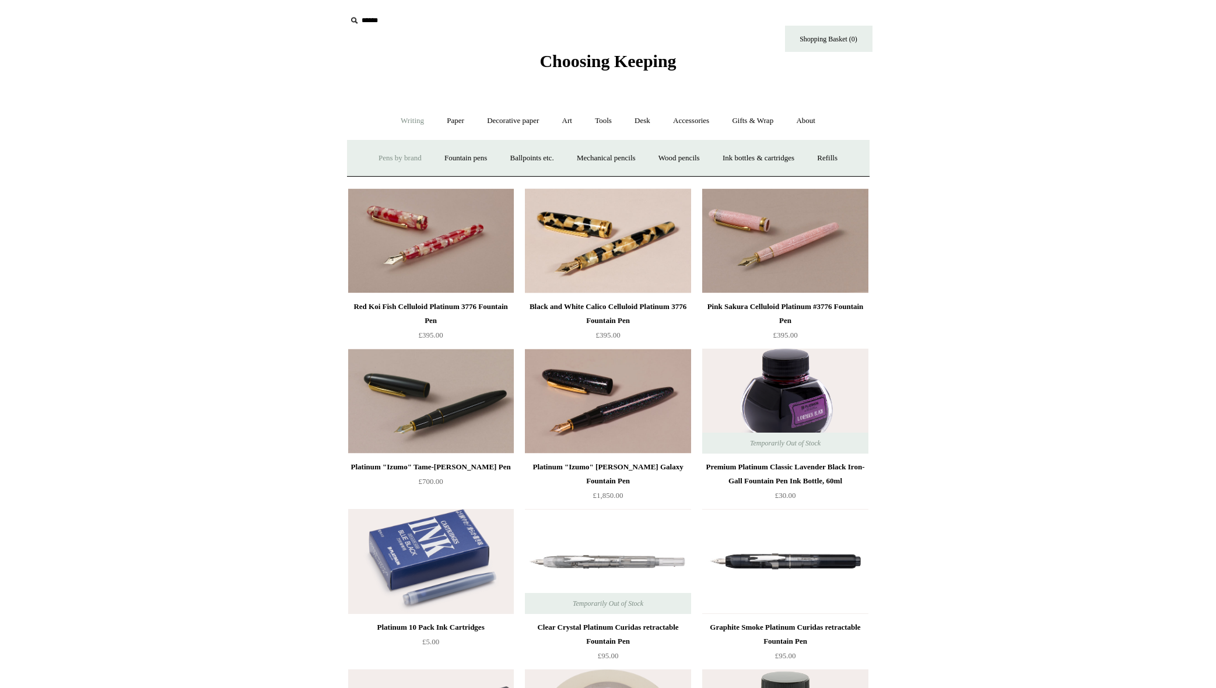
click at [406, 156] on link "Pens by brand +" at bounding box center [400, 158] width 64 height 31
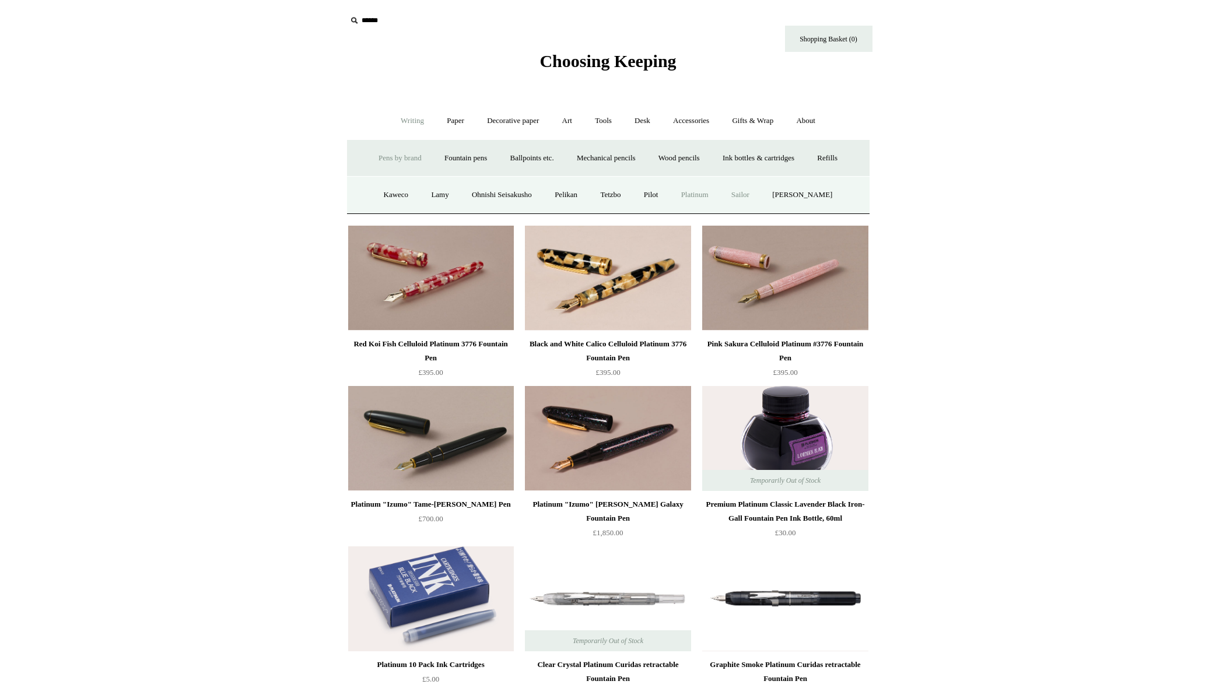
click at [753, 196] on link "Sailor" at bounding box center [740, 195] width 39 height 31
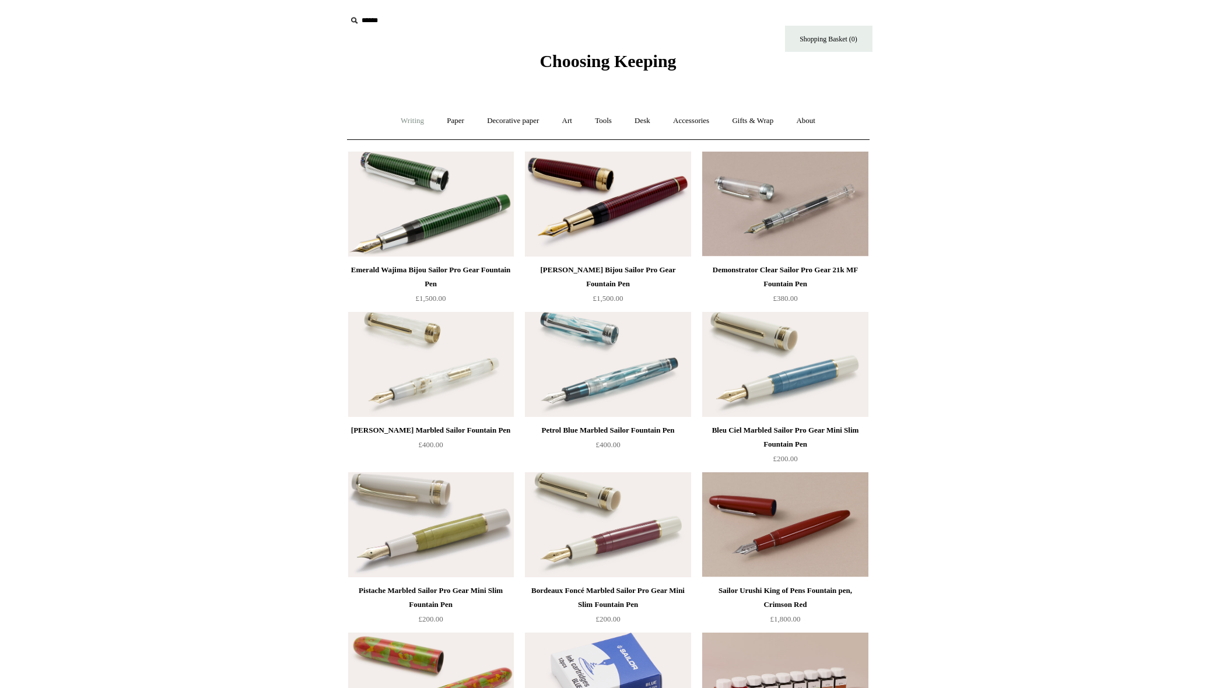
click at [399, 122] on link "Writing +" at bounding box center [412, 121] width 44 height 31
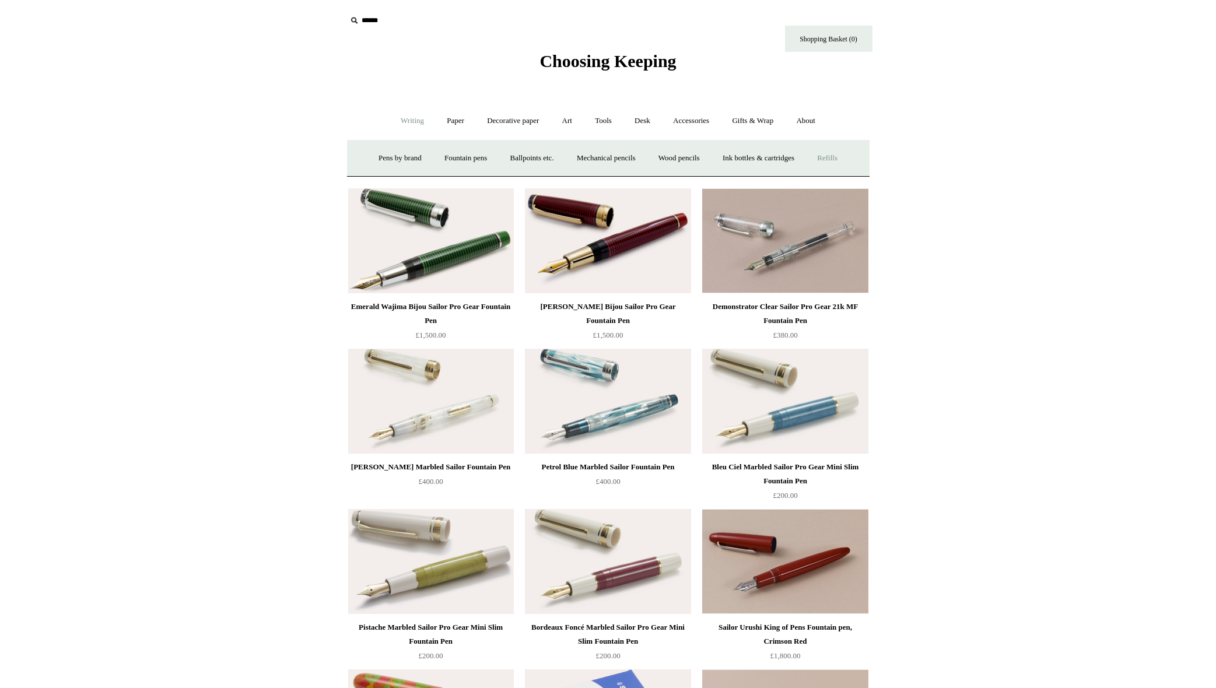
click at [835, 160] on link "Refills +" at bounding box center [826, 158] width 41 height 31
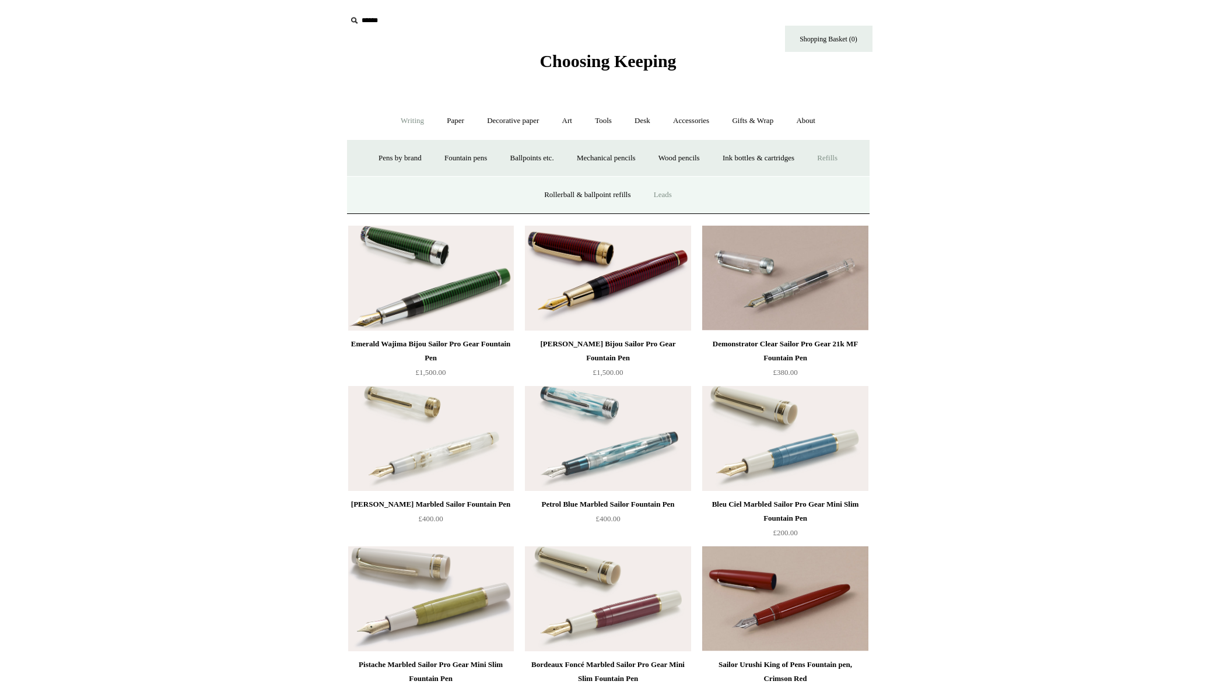
click at [669, 197] on link "Leads" at bounding box center [662, 195] width 39 height 31
click at [604, 194] on link "Rollerball & ballpoint refills" at bounding box center [586, 195] width 107 height 31
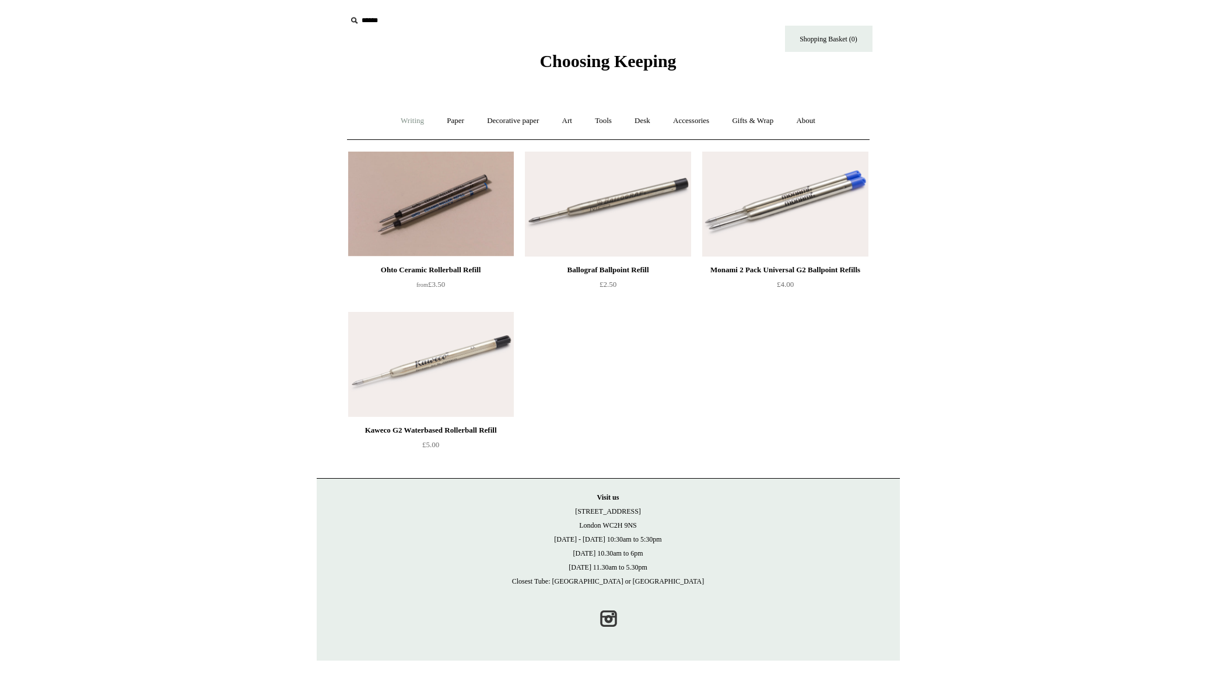
click at [412, 122] on link "Writing +" at bounding box center [412, 121] width 44 height 31
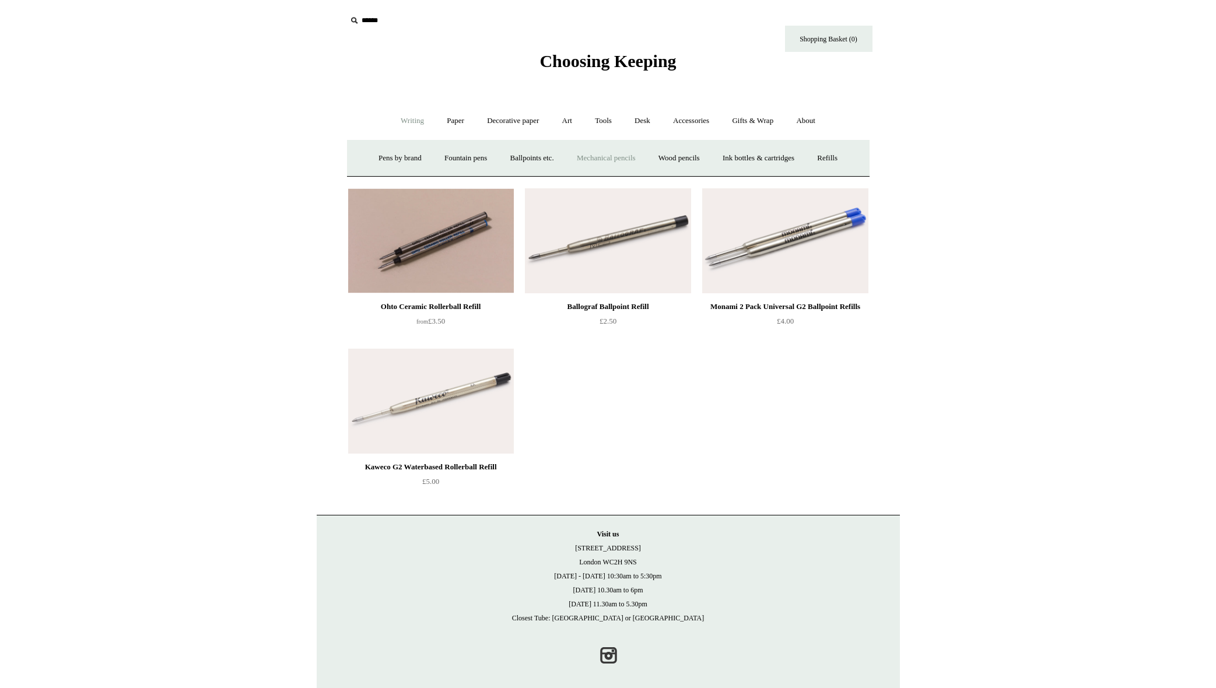
click at [598, 157] on link "Mechanical pencils +" at bounding box center [606, 158] width 80 height 31
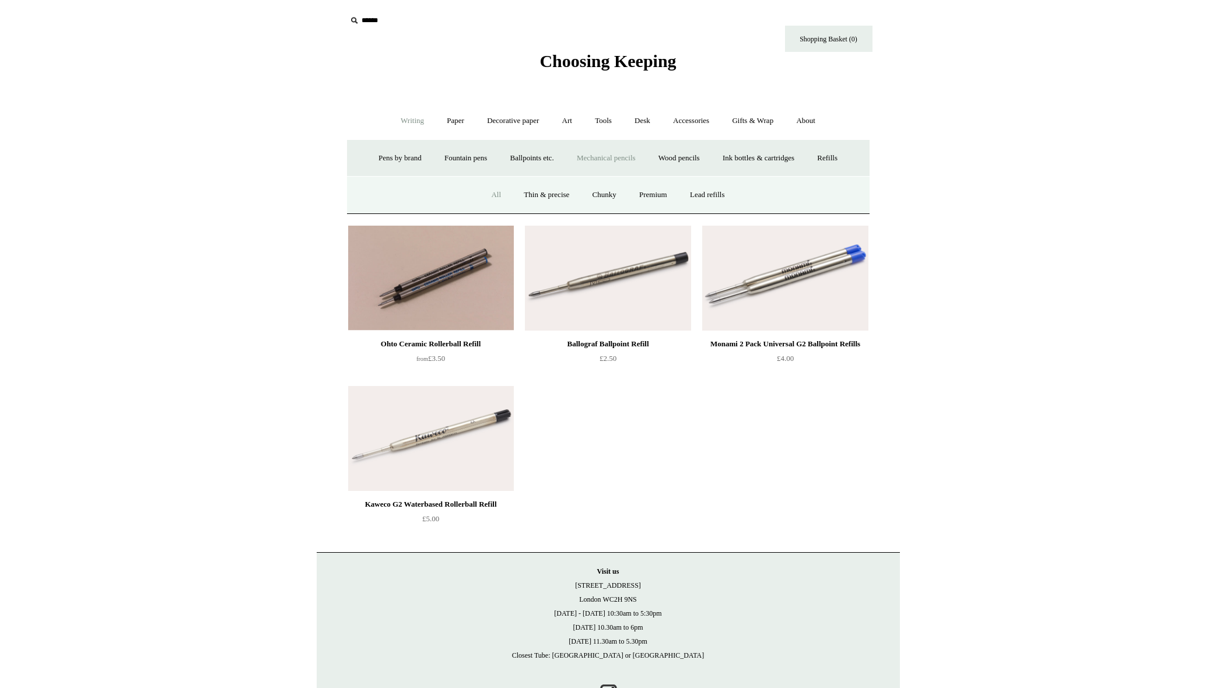
click at [490, 194] on link "All" at bounding box center [495, 195] width 31 height 31
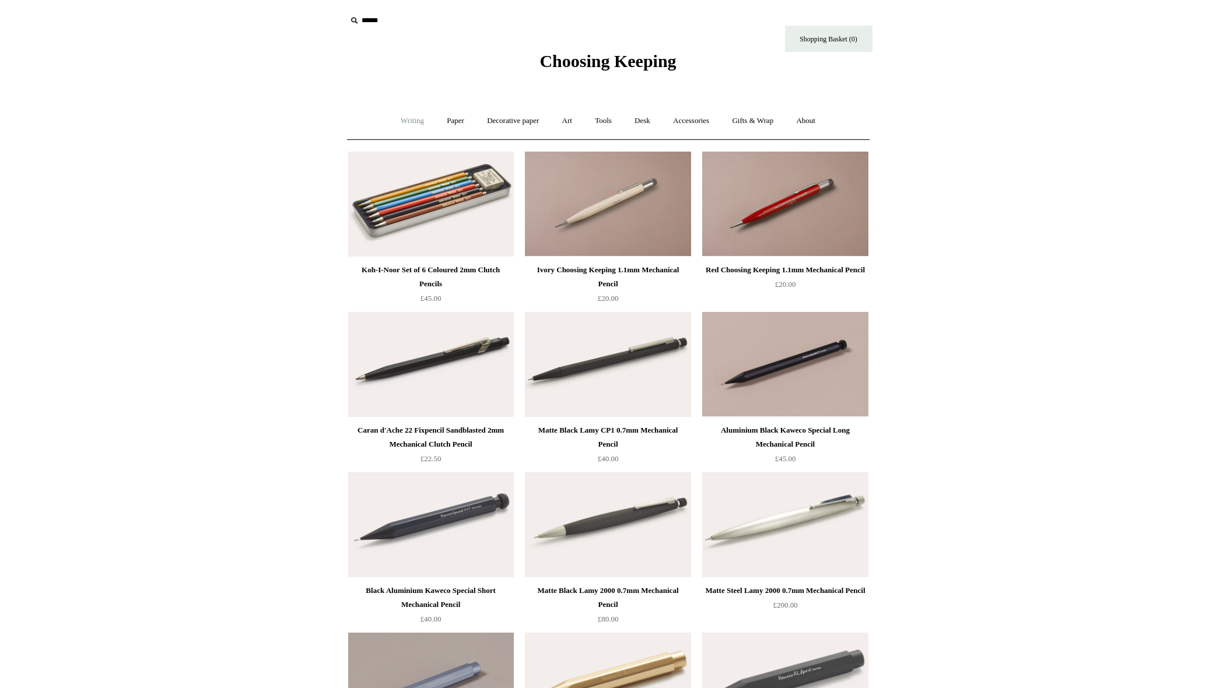
click at [412, 117] on link "Writing +" at bounding box center [412, 121] width 44 height 31
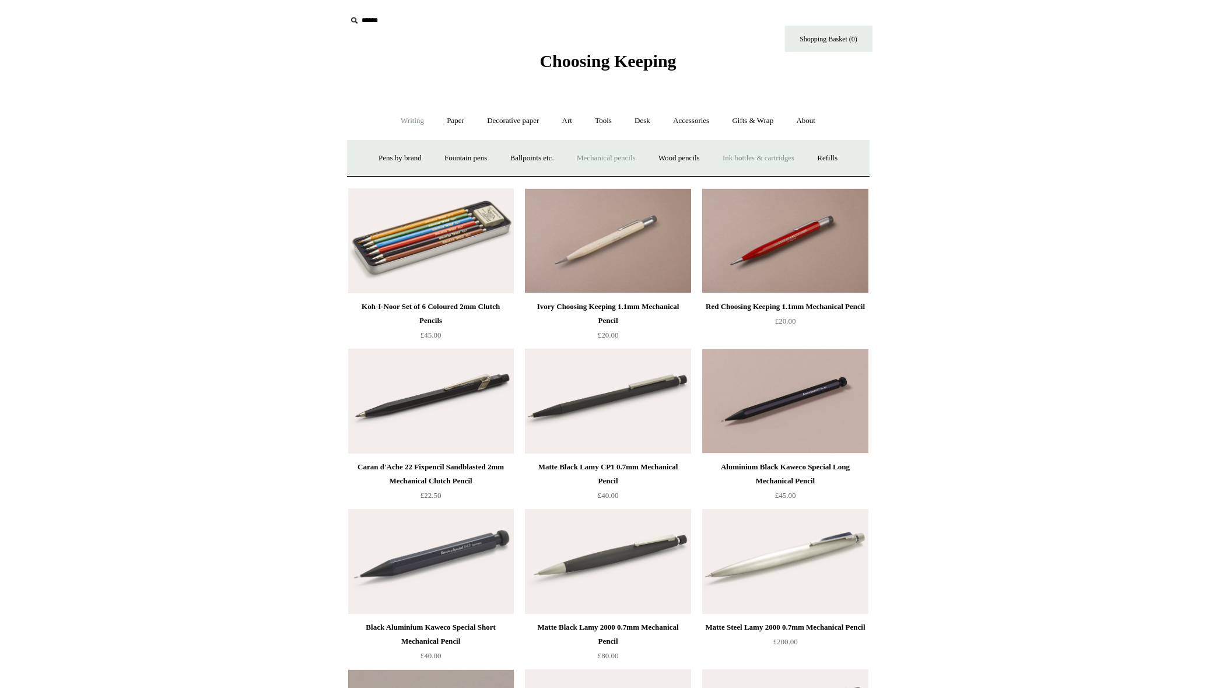
click at [769, 161] on link "Ink bottles & cartridges +" at bounding box center [758, 158] width 93 height 31
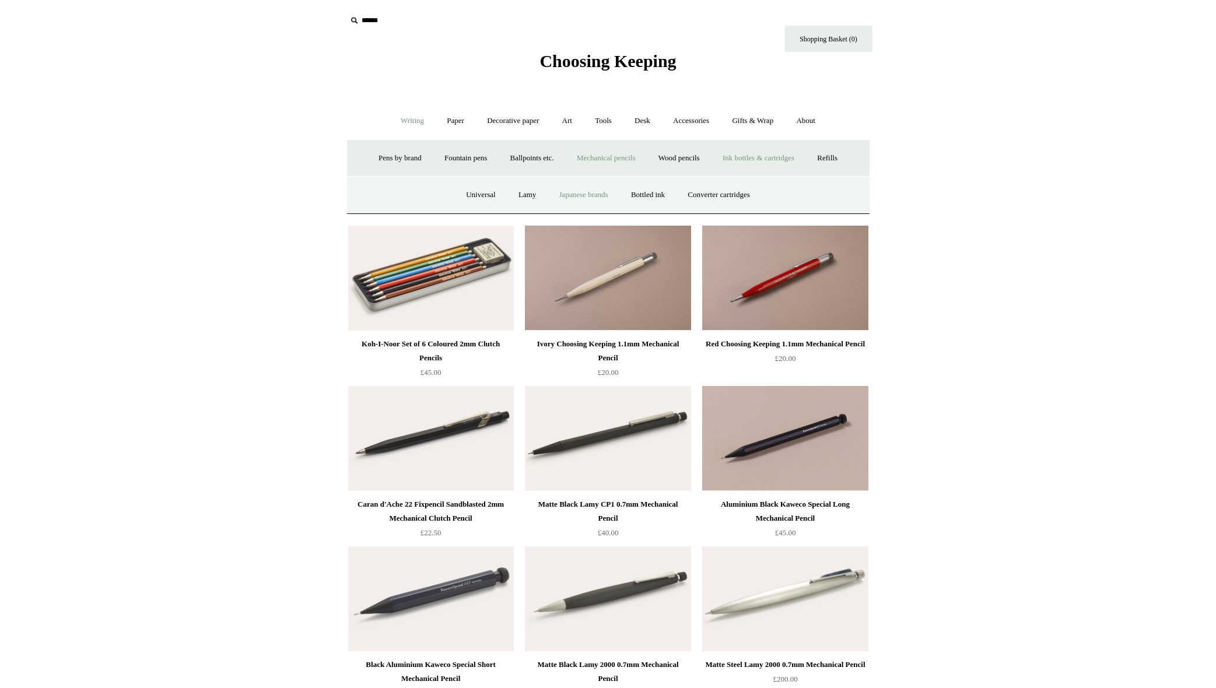
click at [579, 195] on link "Japanese brands" at bounding box center [584, 195] width 70 height 31
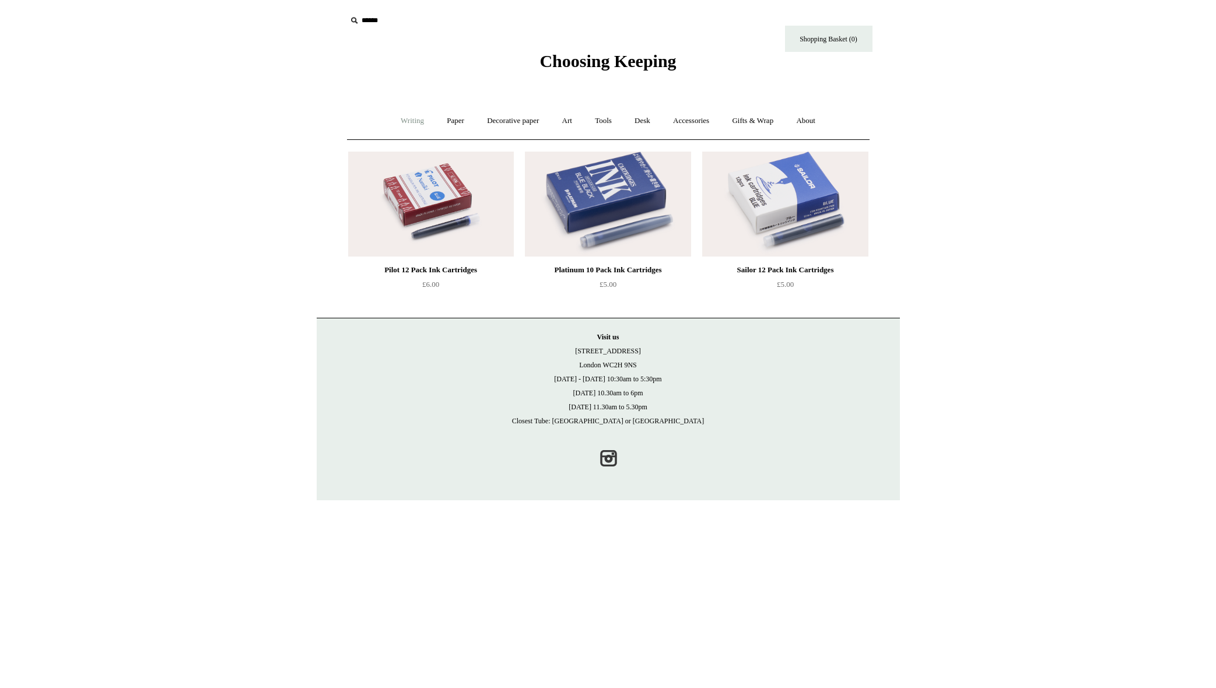
click at [401, 122] on link "Writing +" at bounding box center [412, 121] width 44 height 31
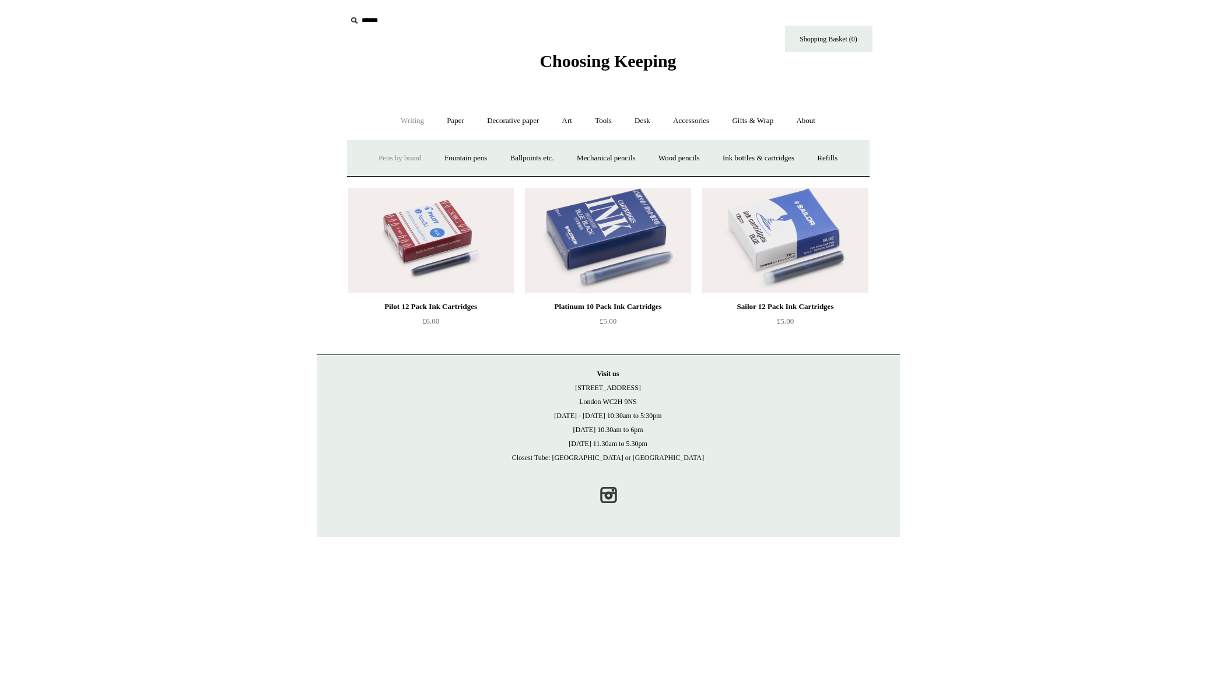
click at [398, 155] on link "Pens by brand +" at bounding box center [400, 158] width 64 height 31
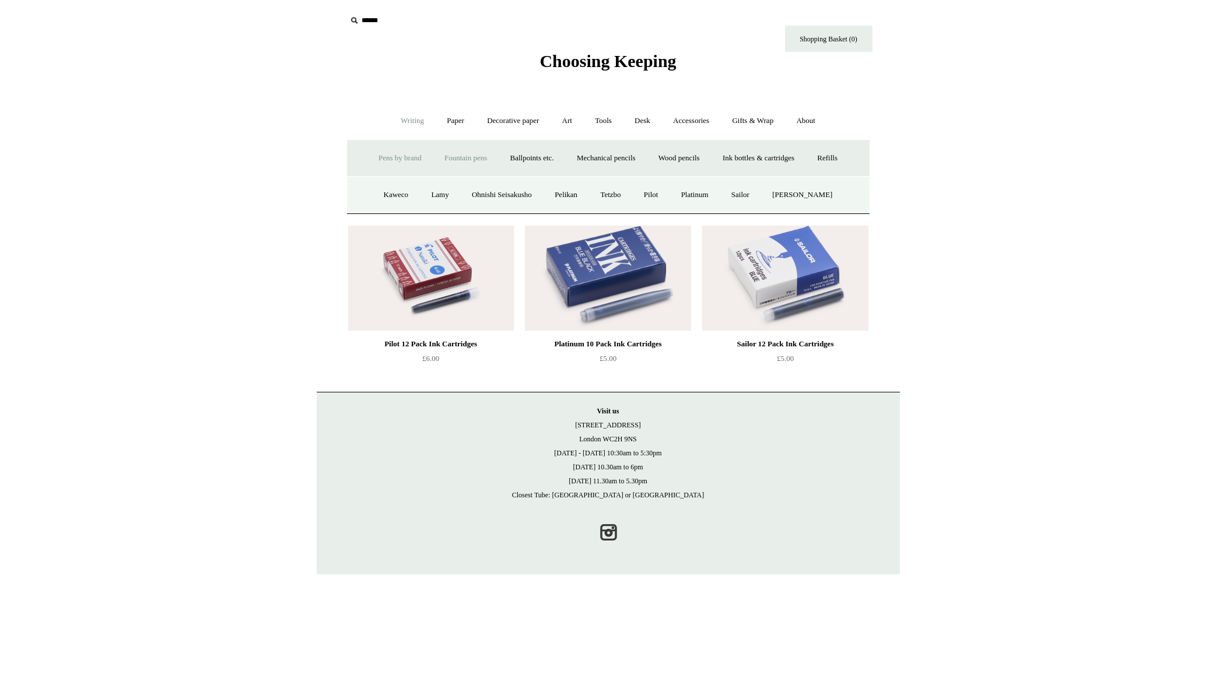
click at [469, 157] on link "Fountain pens +" at bounding box center [466, 158] width 64 height 31
click at [519, 158] on link "Ballpoints etc. +" at bounding box center [532, 158] width 65 height 31
click at [602, 158] on link "Mechanical pencils +" at bounding box center [606, 158] width 80 height 31
click at [388, 159] on link "Pens by brand +" at bounding box center [400, 158] width 64 height 31
click at [468, 158] on link "Fountain pens +" at bounding box center [466, 158] width 64 height 31
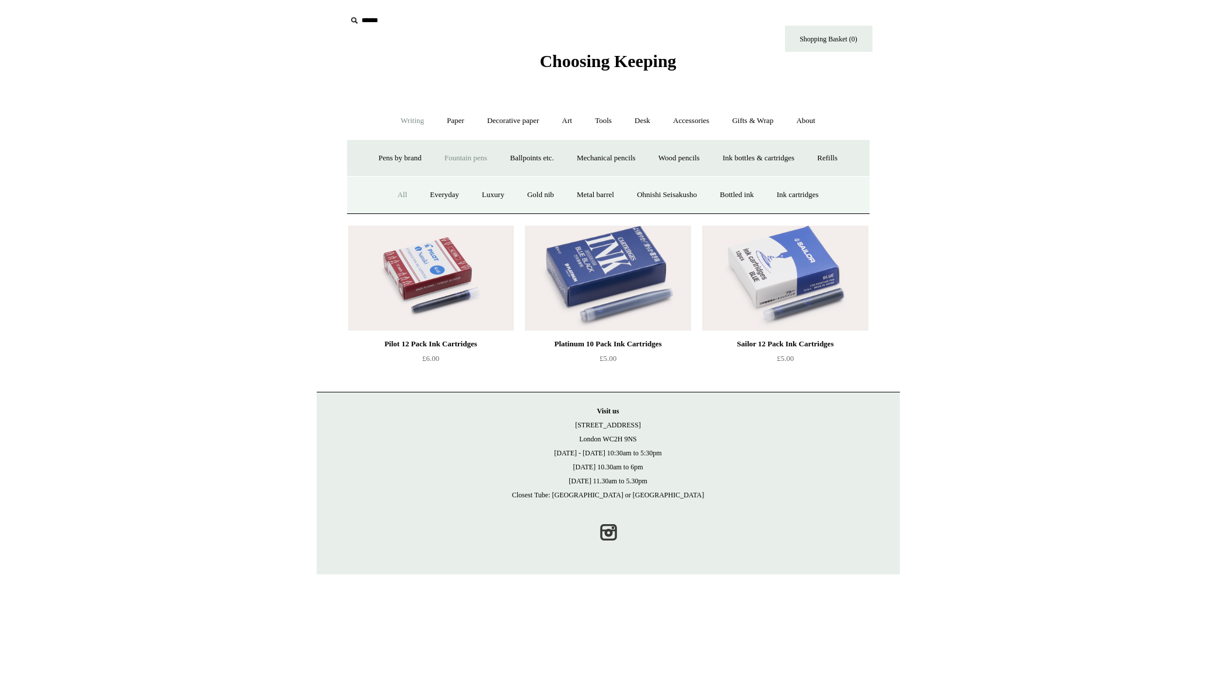
click at [391, 194] on link "All" at bounding box center [402, 195] width 31 height 31
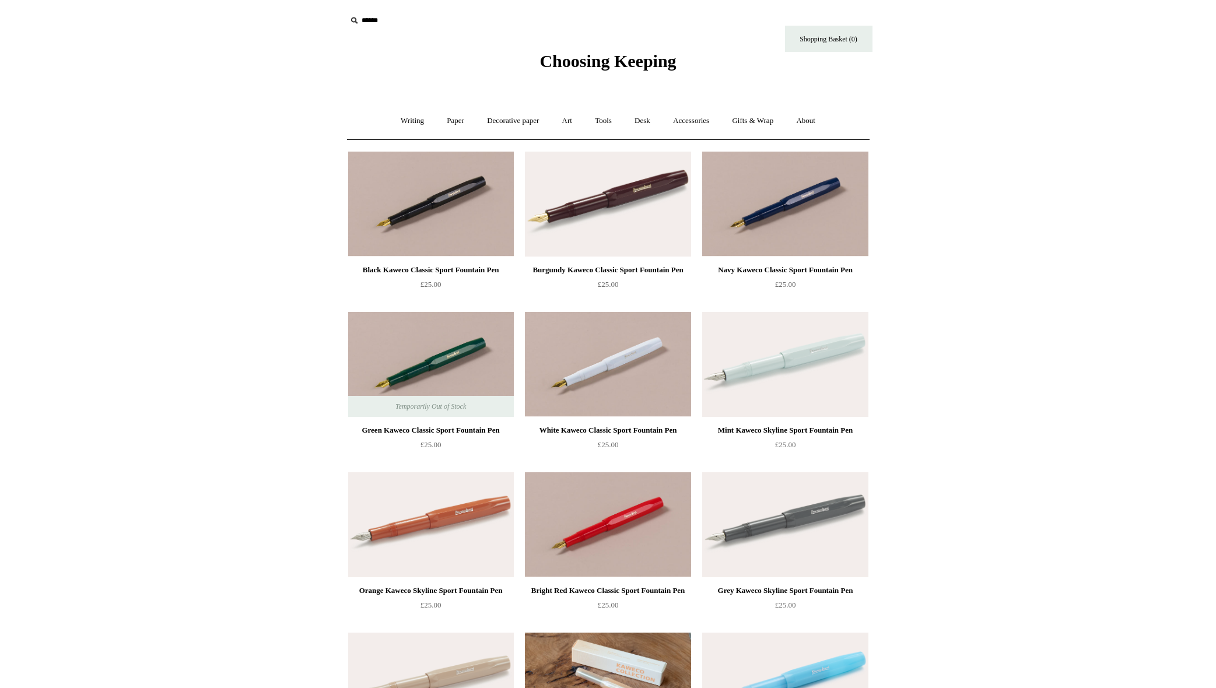
drag, startPoint x: 122, startPoint y: 51, endPoint x: 234, endPoint y: 59, distance: 112.8
